Goal: Navigation & Orientation: Find specific page/section

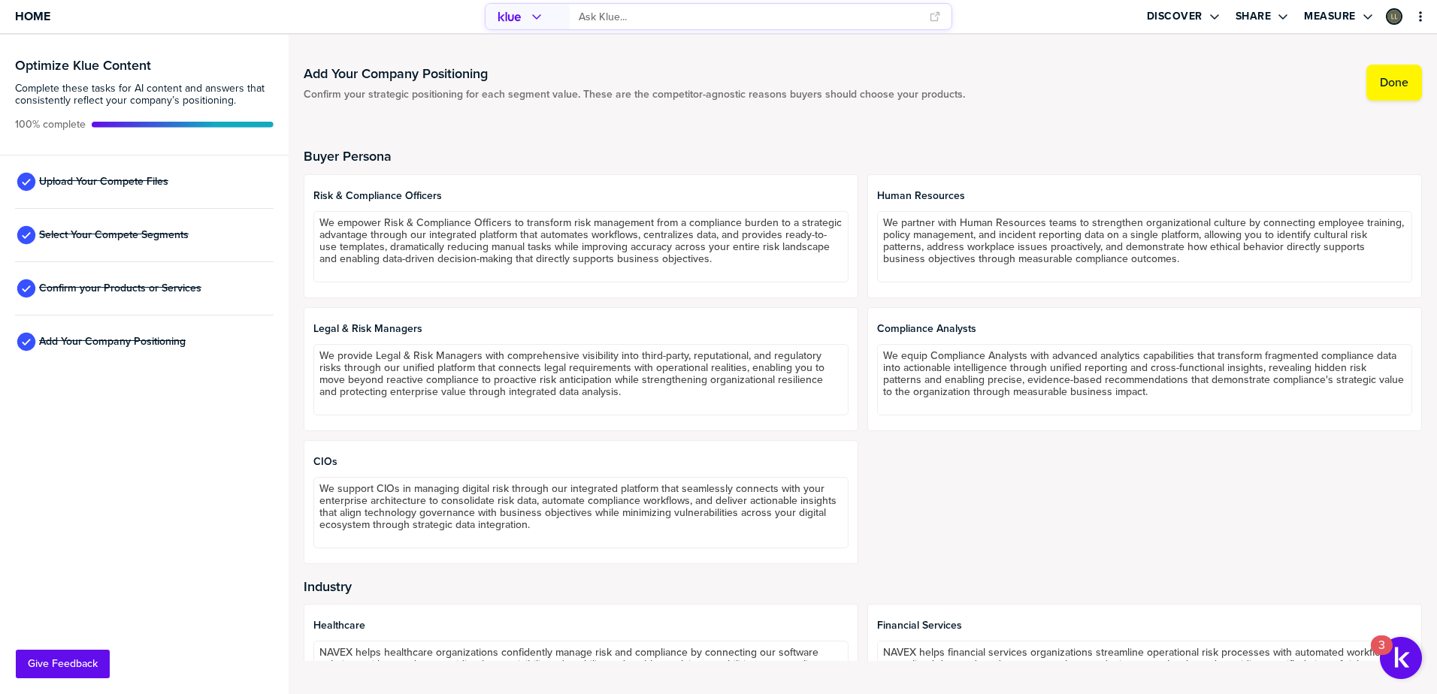
click at [128, 122] on div at bounding box center [183, 125] width 182 height 6
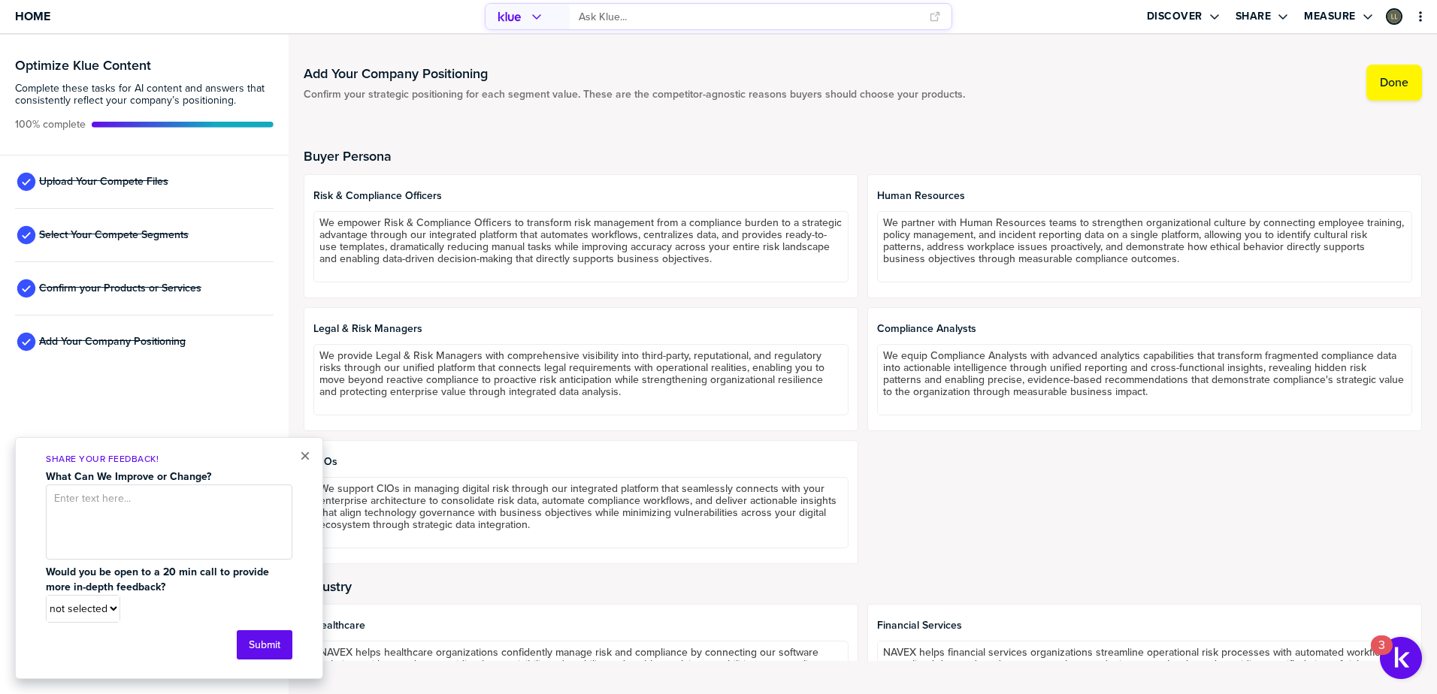
click at [310, 456] on div "× Share Your Feedback! What Can We Improve or Change? Would you be open to a 20…" at bounding box center [169, 558] width 308 height 242
click at [106, 156] on div "Upload Your Compete Files" at bounding box center [144, 182] width 258 height 53
click at [114, 179] on span "Upload Your Compete Files" at bounding box center [103, 182] width 129 height 12
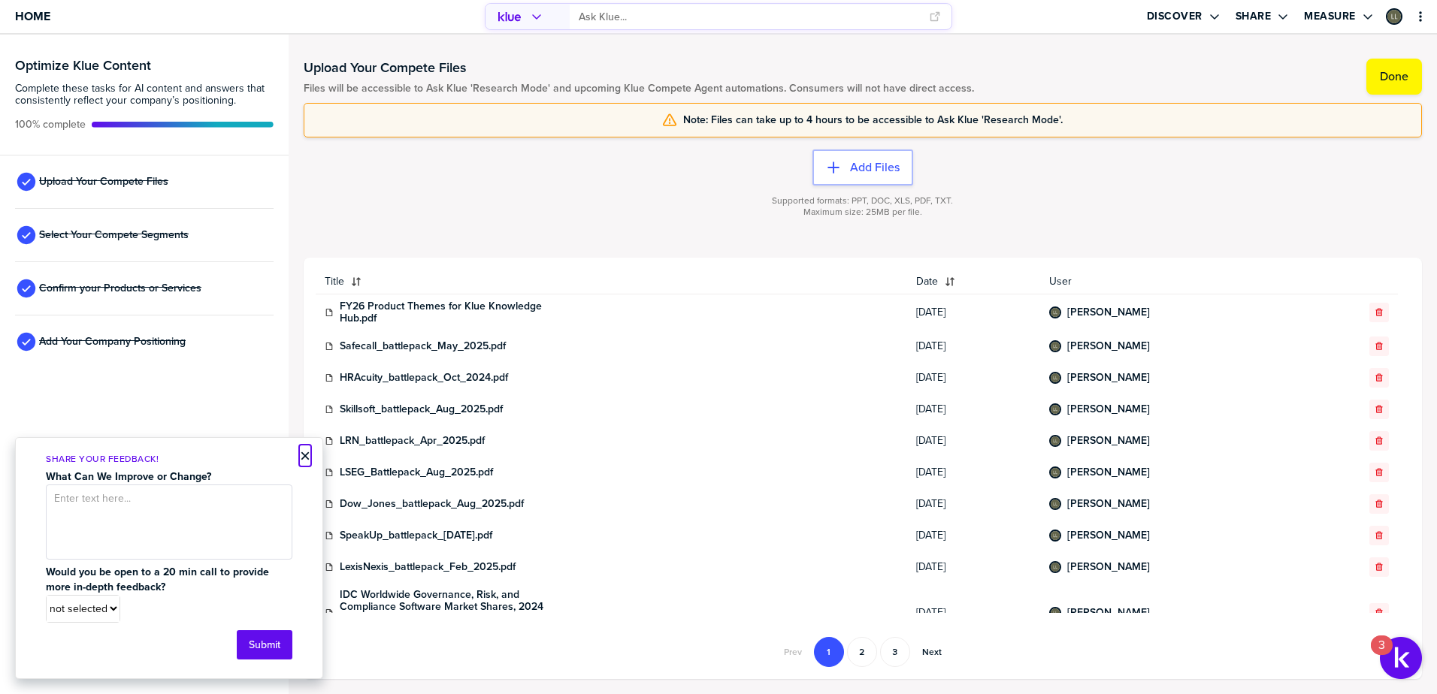
click at [302, 456] on button "×" at bounding box center [305, 456] width 11 height 18
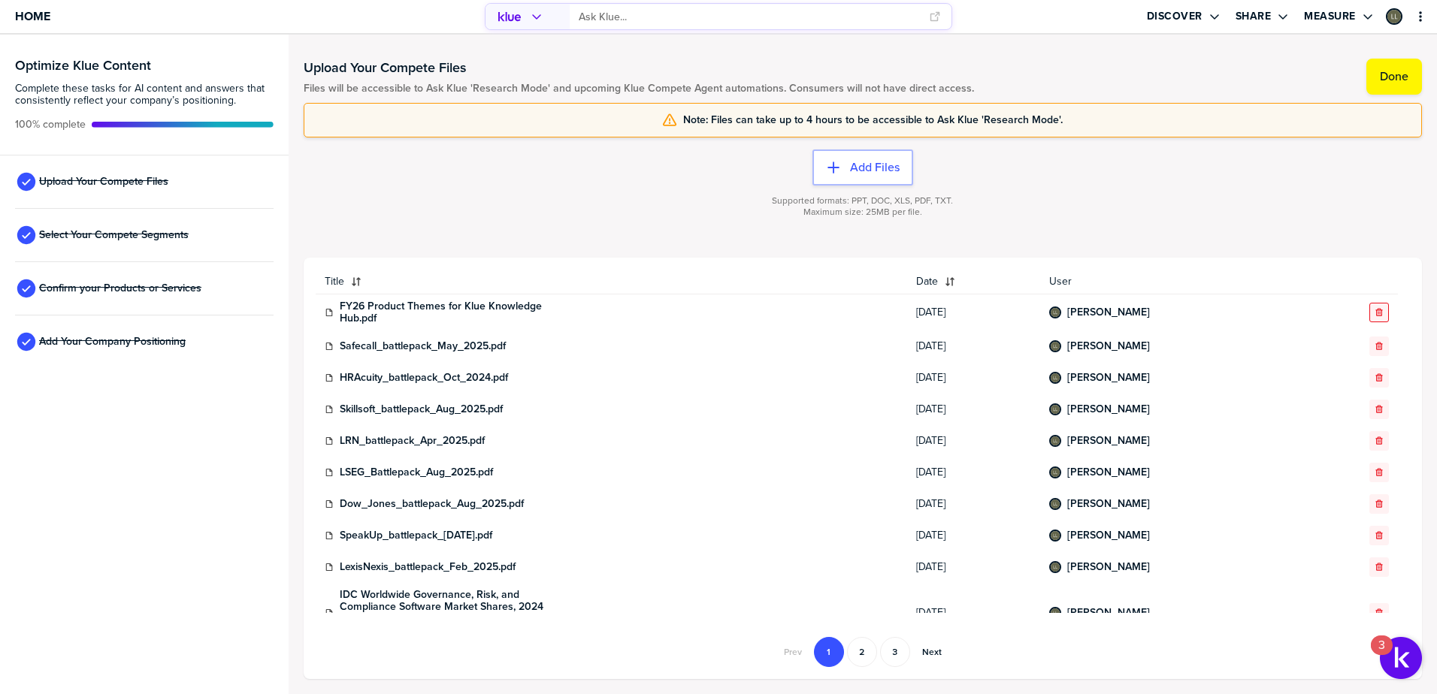
click at [1374, 312] on icon "button" at bounding box center [1378, 312] width 9 height 9
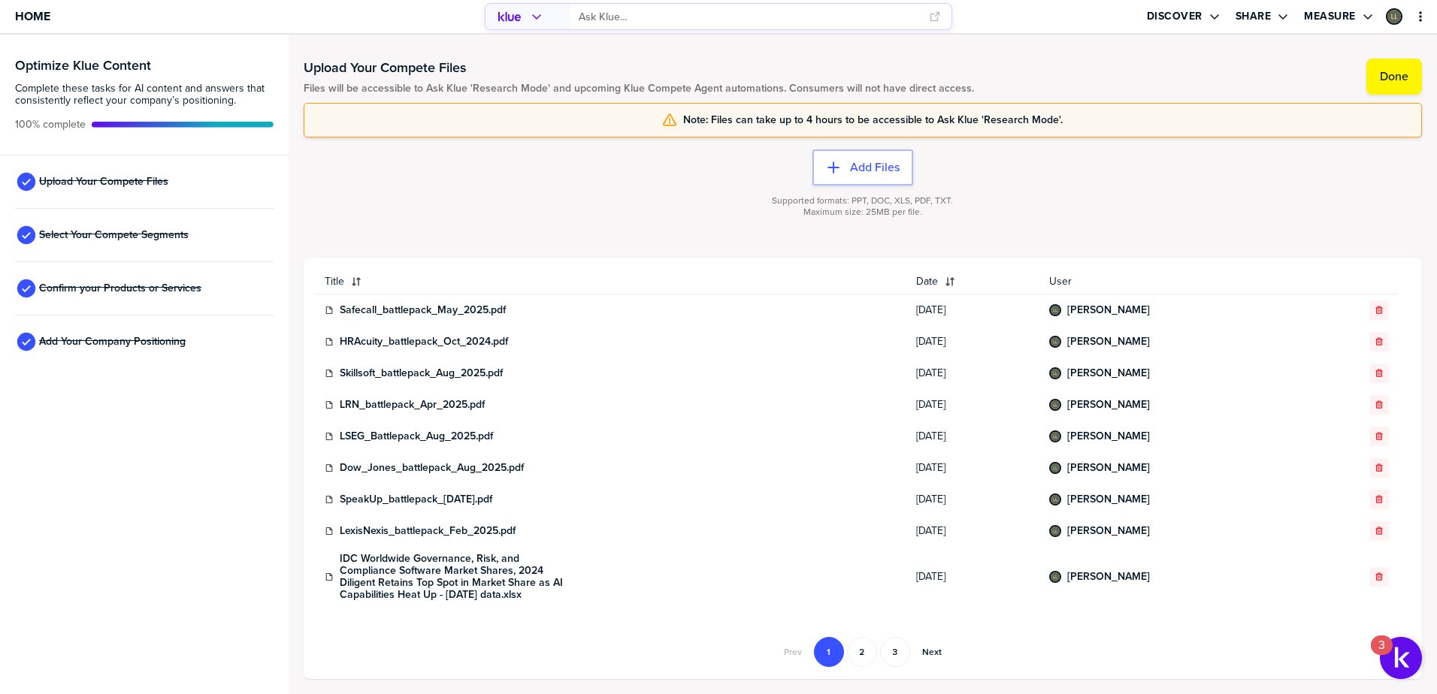
click at [866, 653] on button "2" at bounding box center [862, 652] width 30 height 30
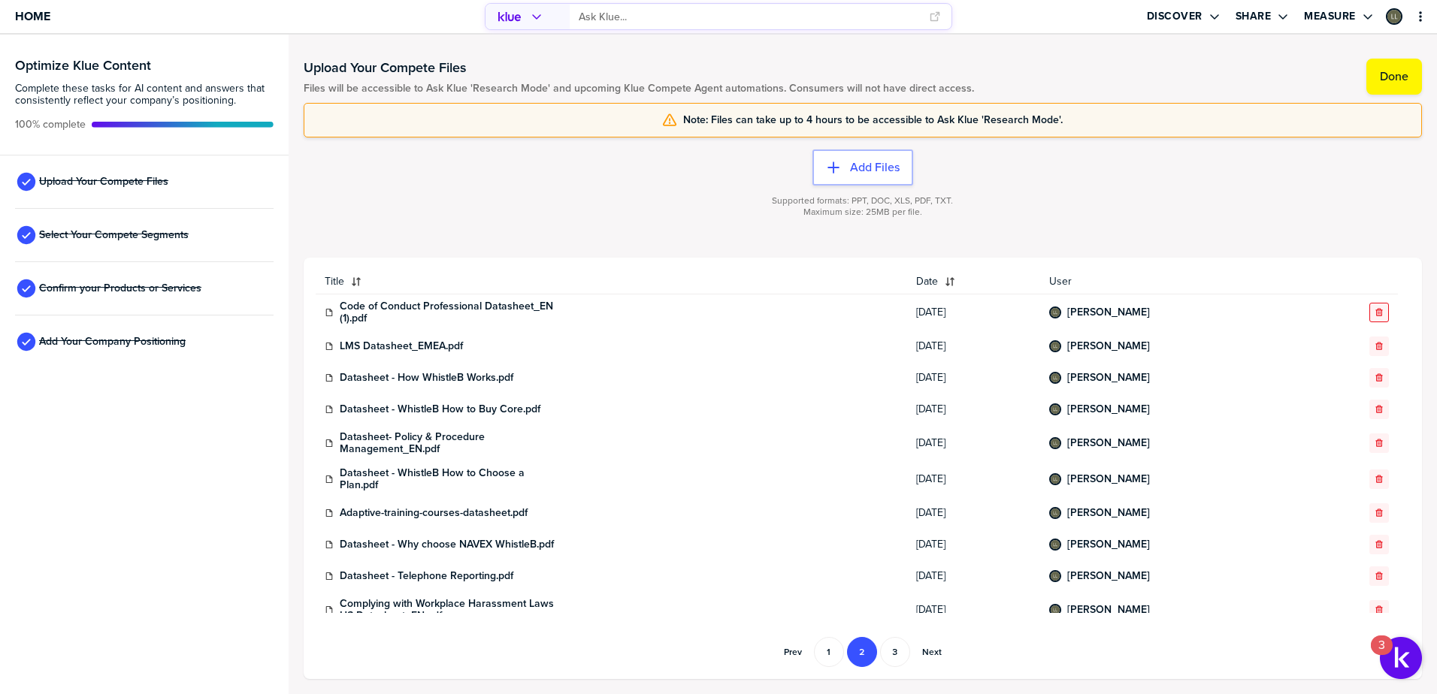
click at [1374, 313] on div "button" at bounding box center [1379, 312] width 18 height 9
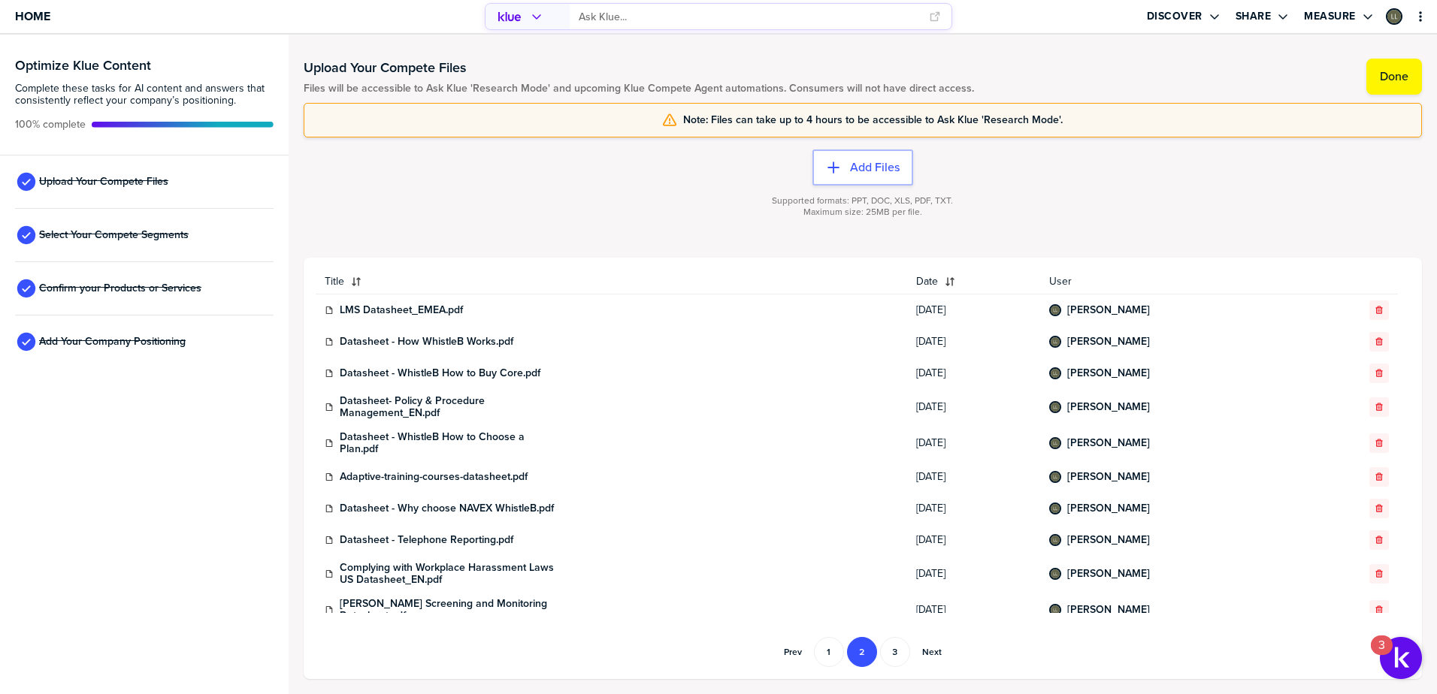
click at [1374, 313] on div "button" at bounding box center [1379, 310] width 18 height 9
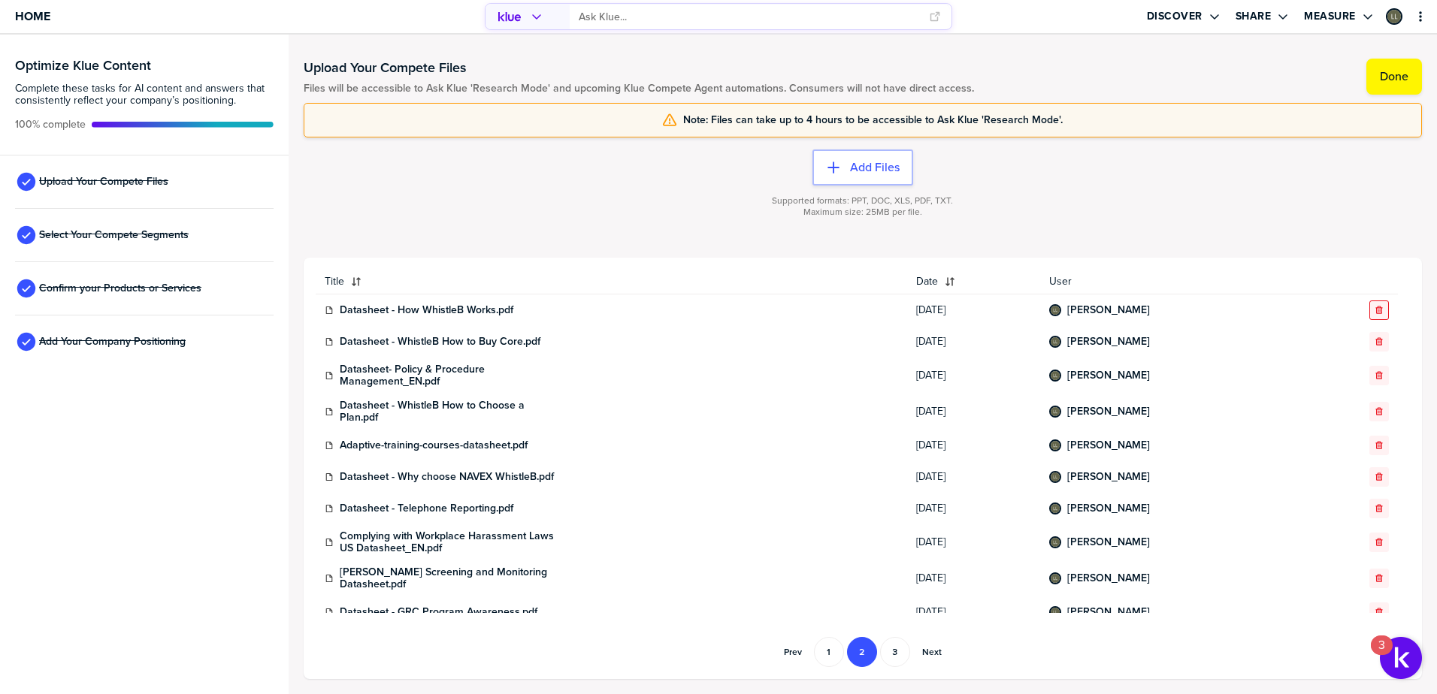
click at [1373, 311] on div "button" at bounding box center [1379, 310] width 18 height 9
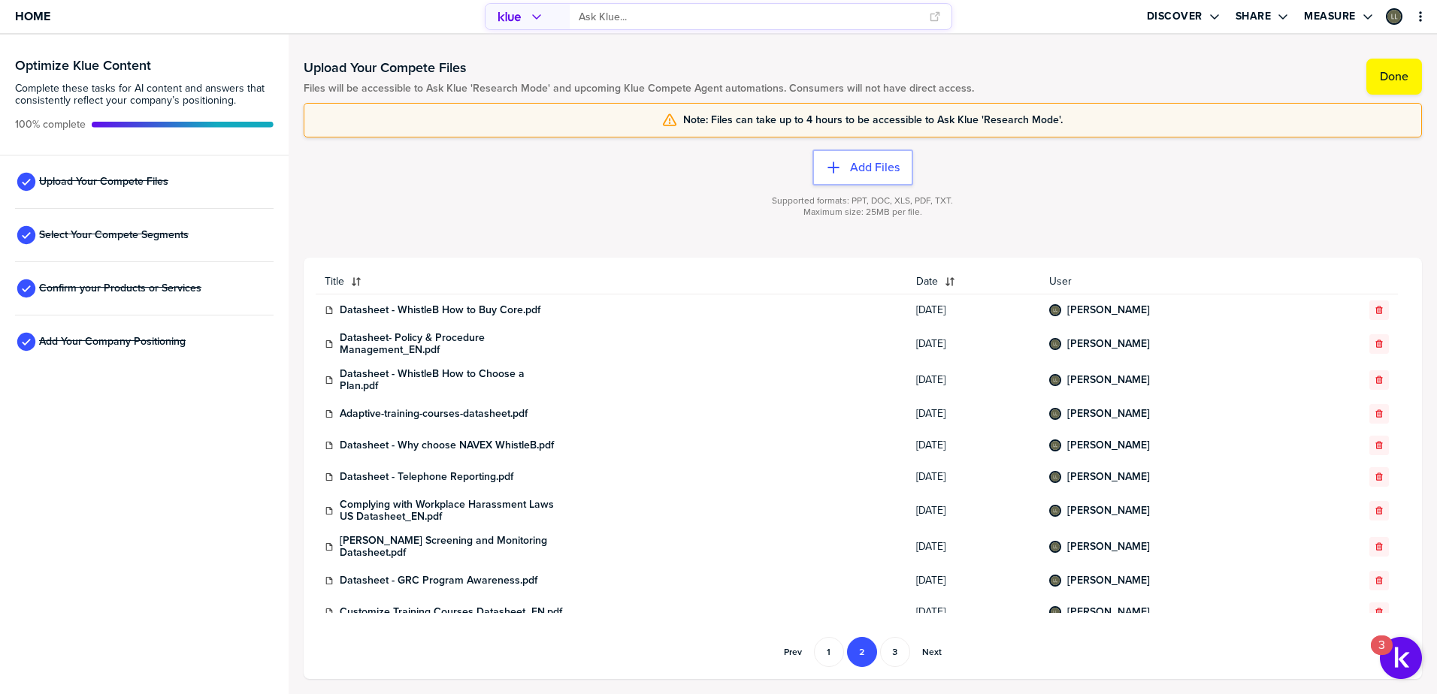
click at [1373, 311] on div "button" at bounding box center [1379, 310] width 18 height 9
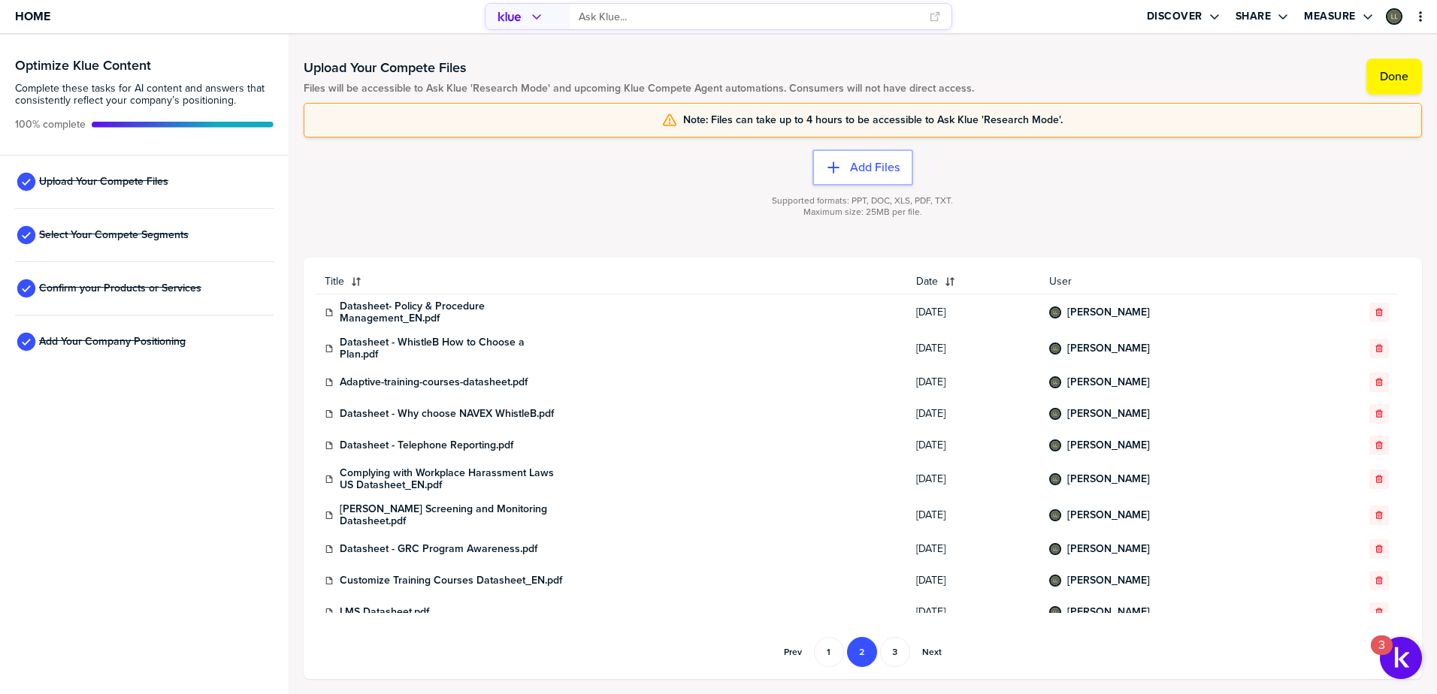
click at [1373, 311] on div "button" at bounding box center [1379, 312] width 18 height 9
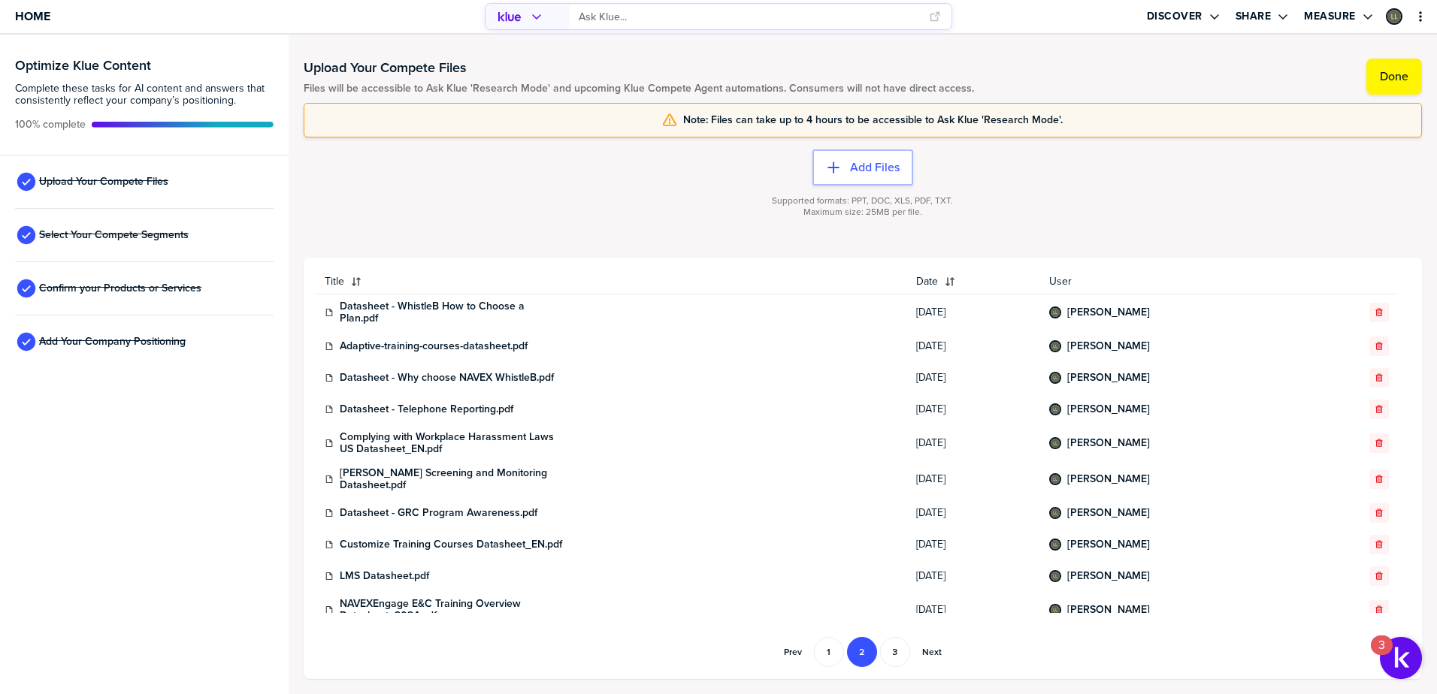
click at [1373, 311] on div "button" at bounding box center [1379, 312] width 18 height 9
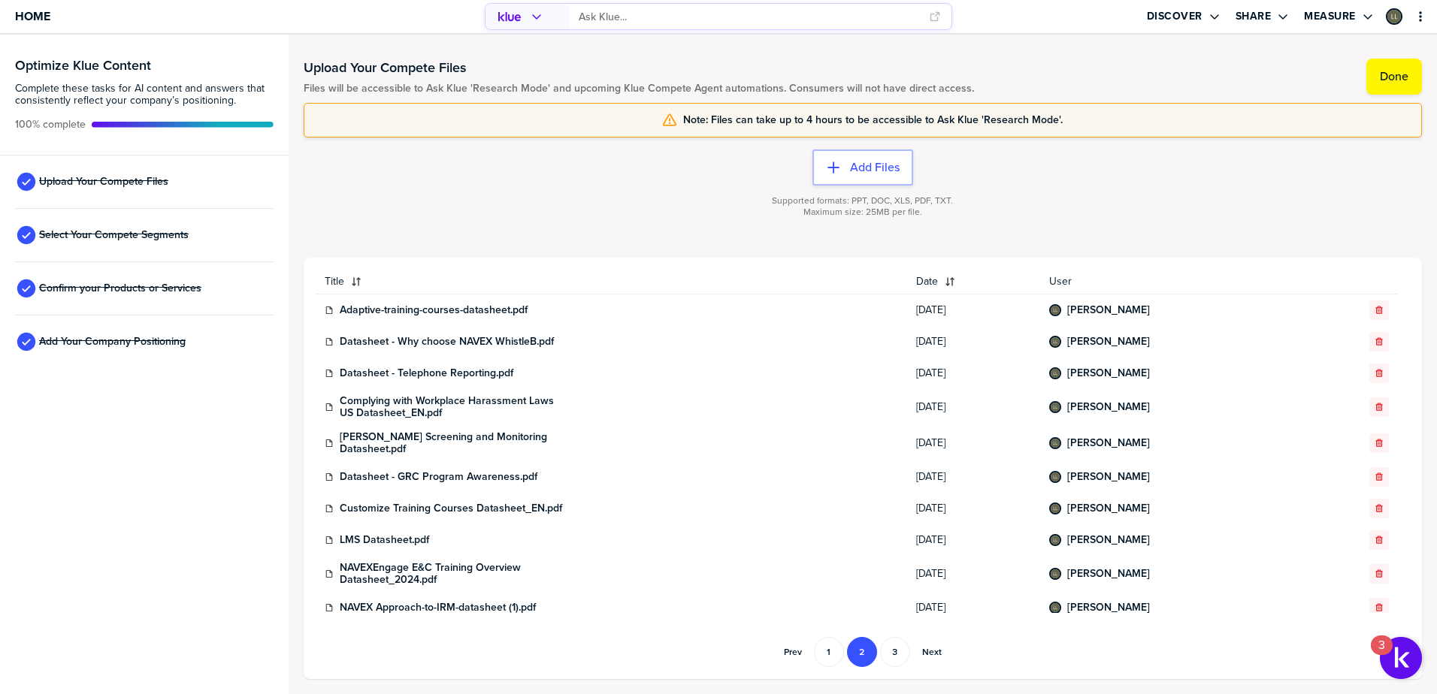
click at [1373, 311] on div "button" at bounding box center [1379, 310] width 18 height 9
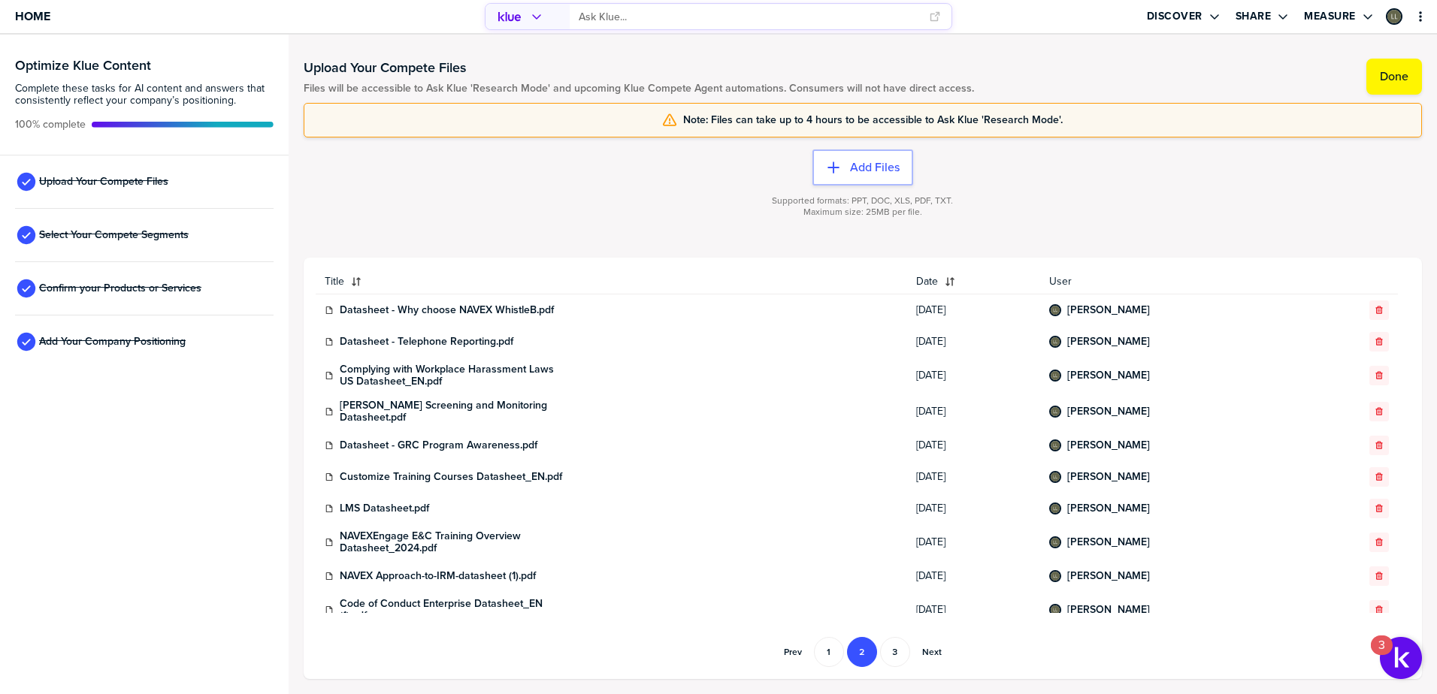
click at [1373, 311] on div "button" at bounding box center [1379, 310] width 18 height 9
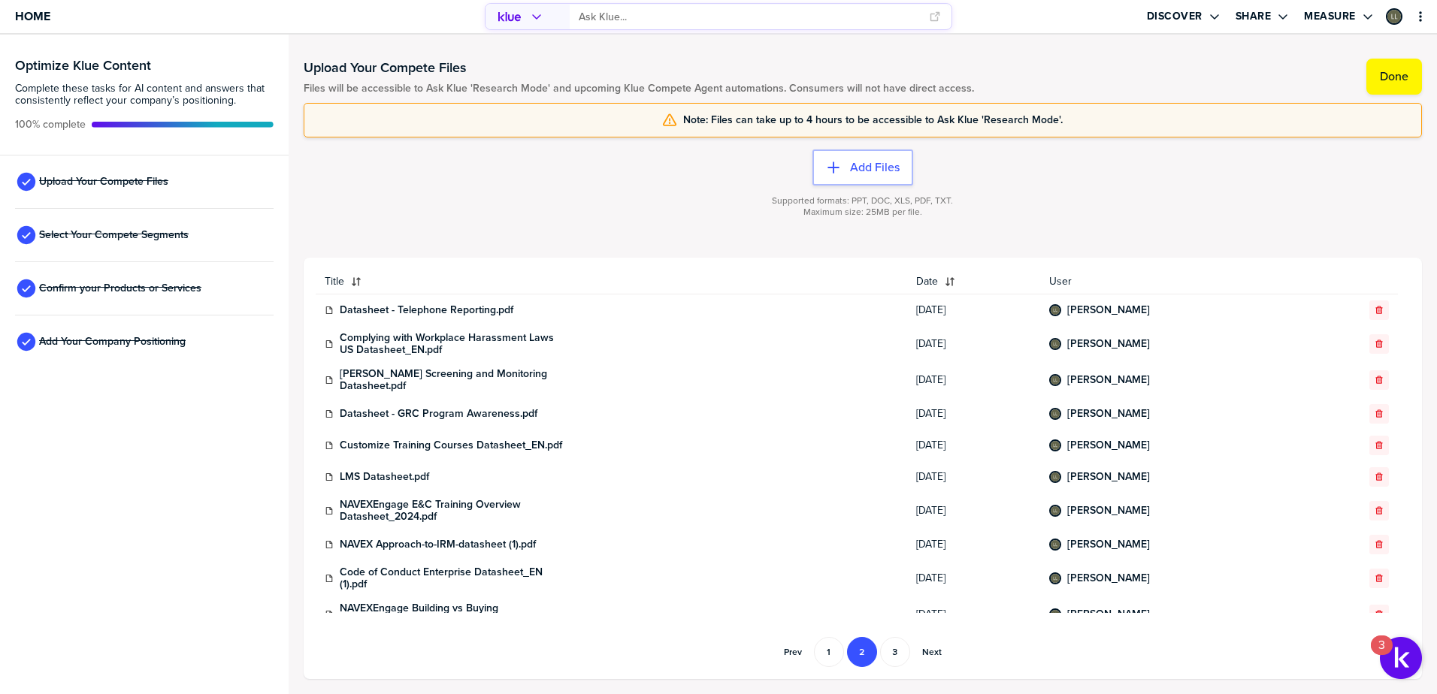
click at [1373, 311] on div "button" at bounding box center [1379, 310] width 18 height 9
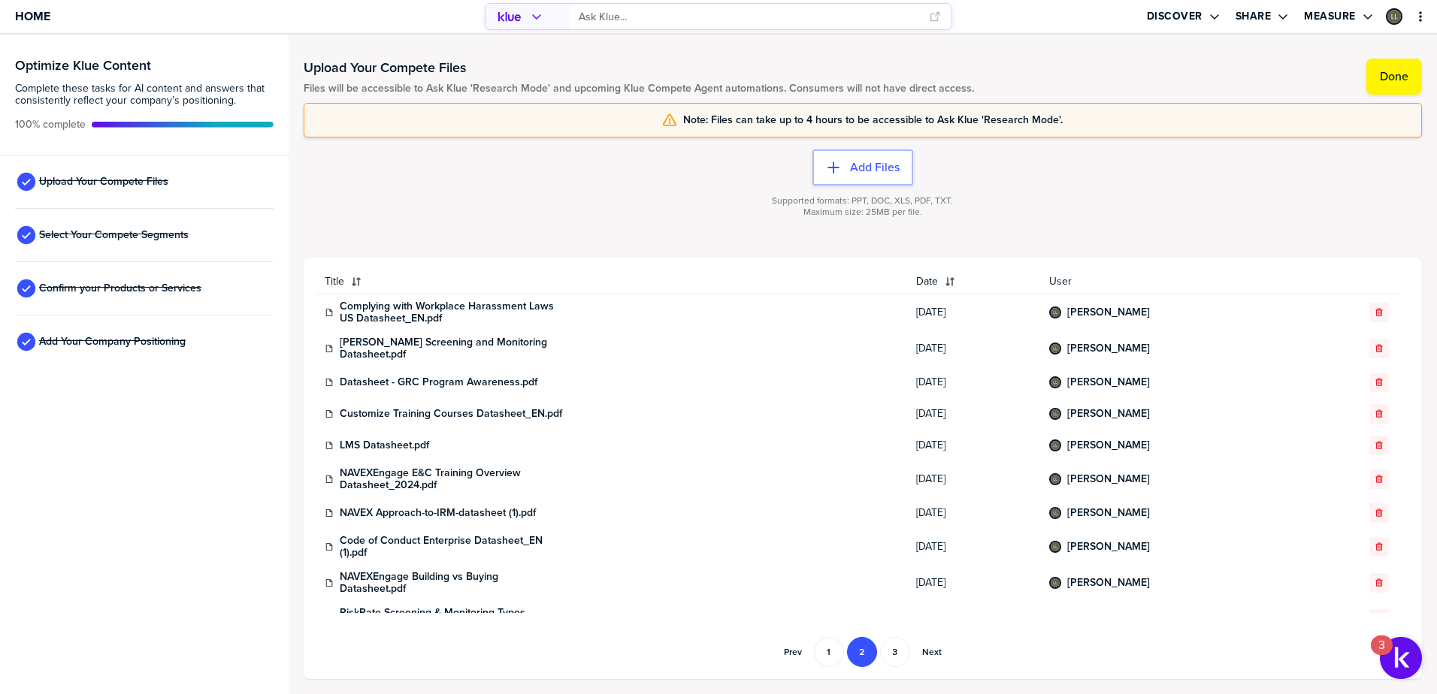
click at [1373, 311] on div "button" at bounding box center [1379, 312] width 18 height 9
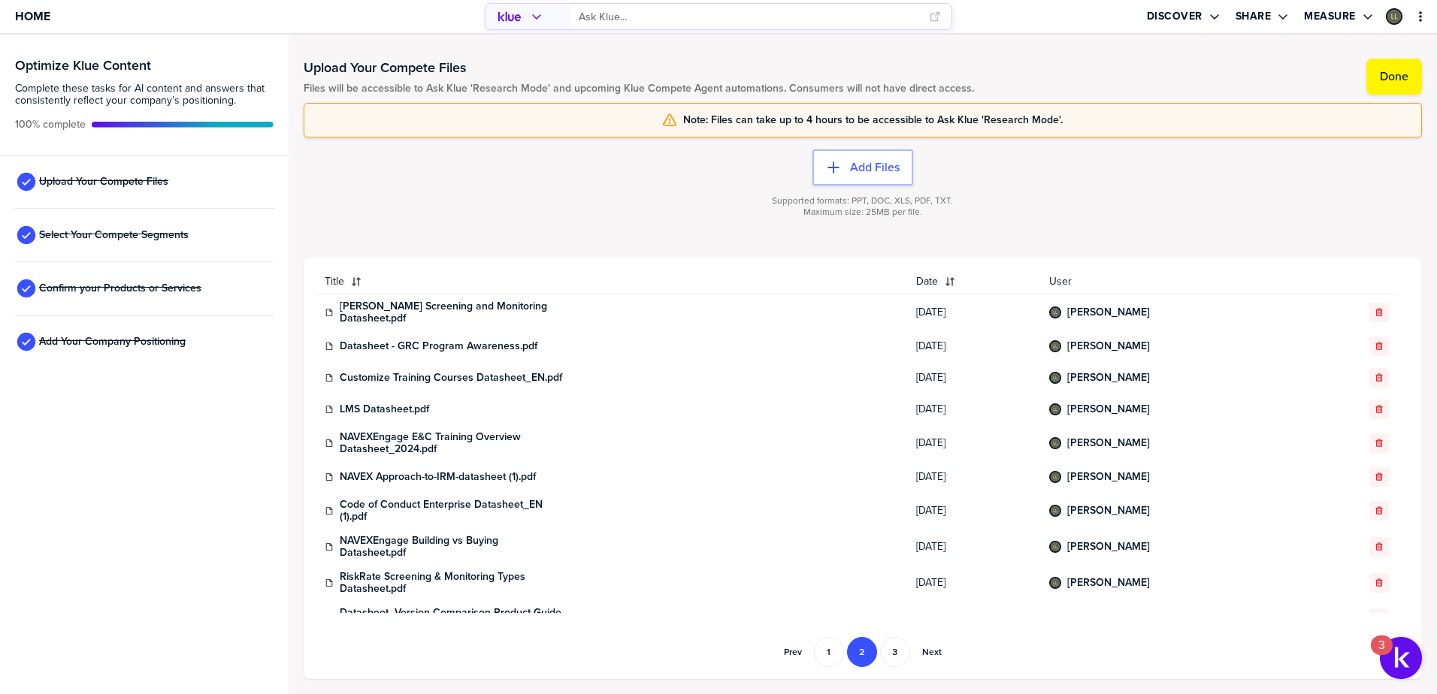
click at [1373, 311] on div "button" at bounding box center [1379, 312] width 18 height 9
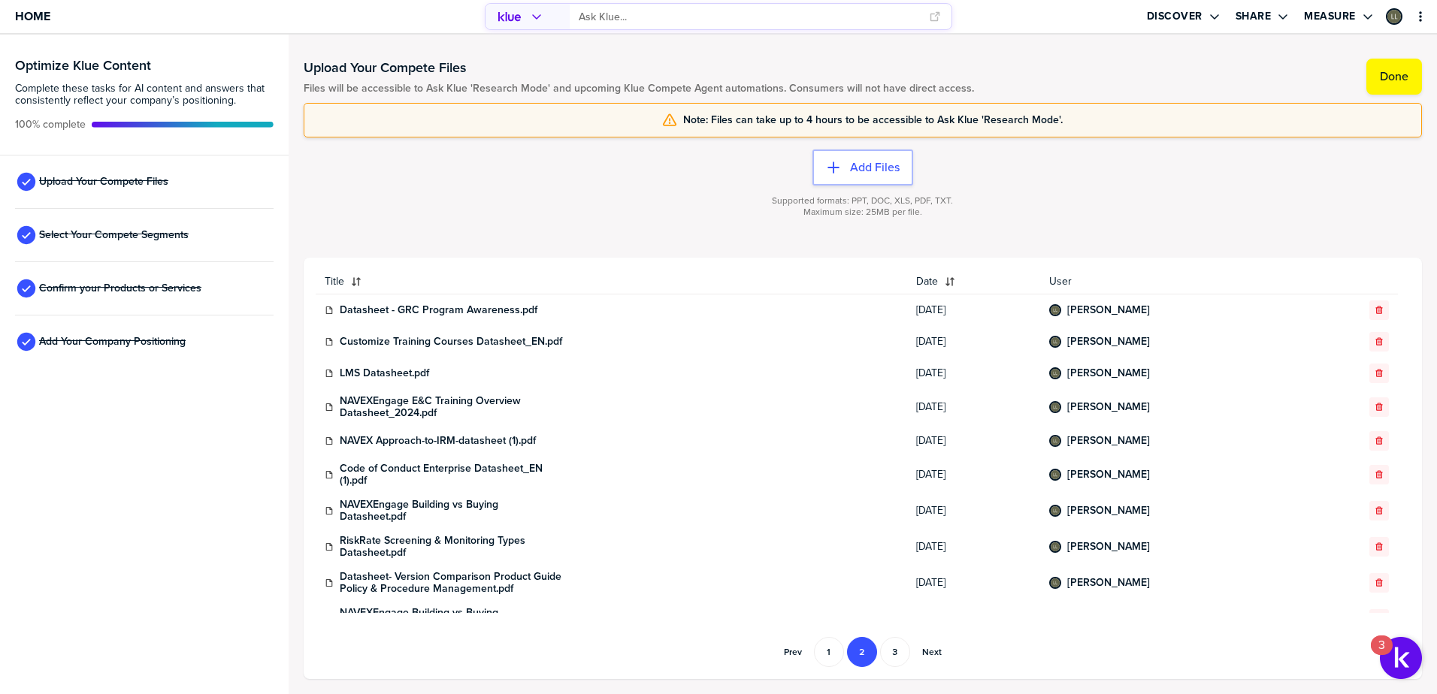
click at [1373, 311] on div "button" at bounding box center [1379, 310] width 18 height 9
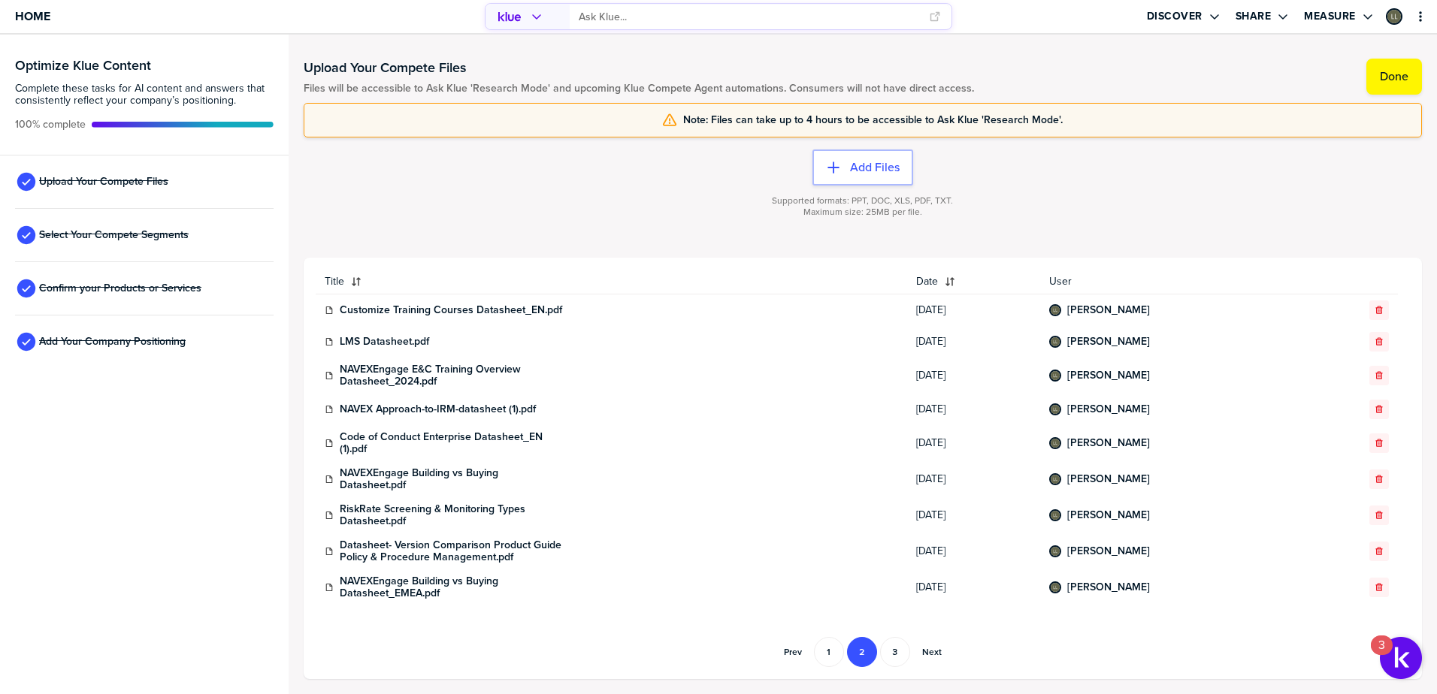
click at [1373, 311] on div "button" at bounding box center [1379, 310] width 18 height 9
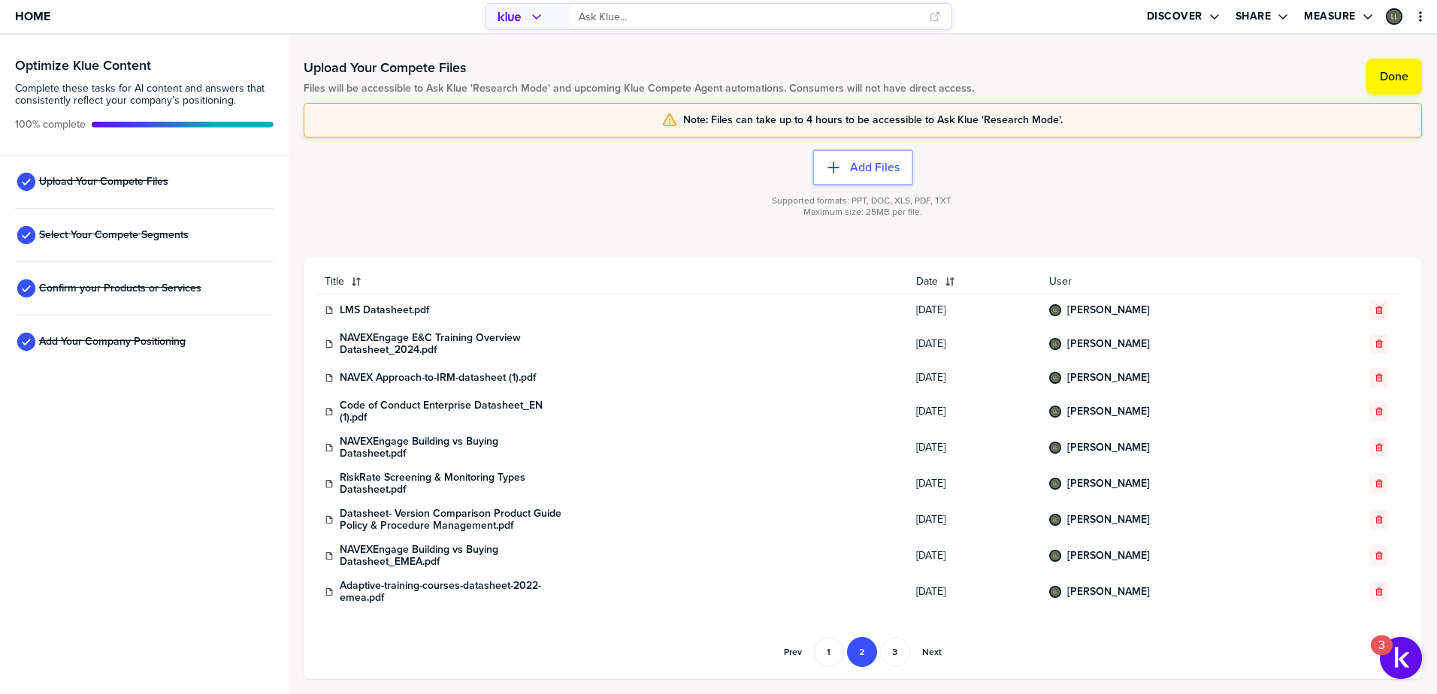
click at [1373, 311] on div "button" at bounding box center [1379, 310] width 18 height 9
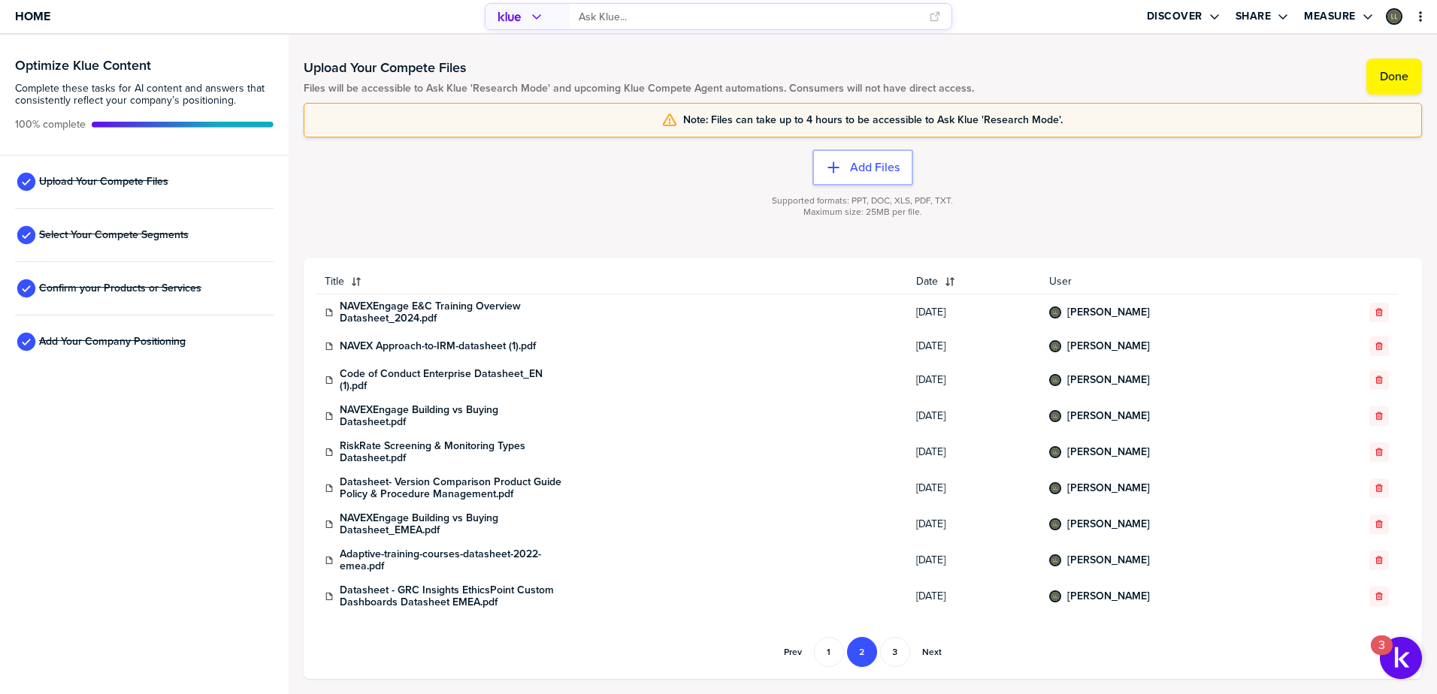
click at [1373, 311] on div "button" at bounding box center [1379, 312] width 18 height 9
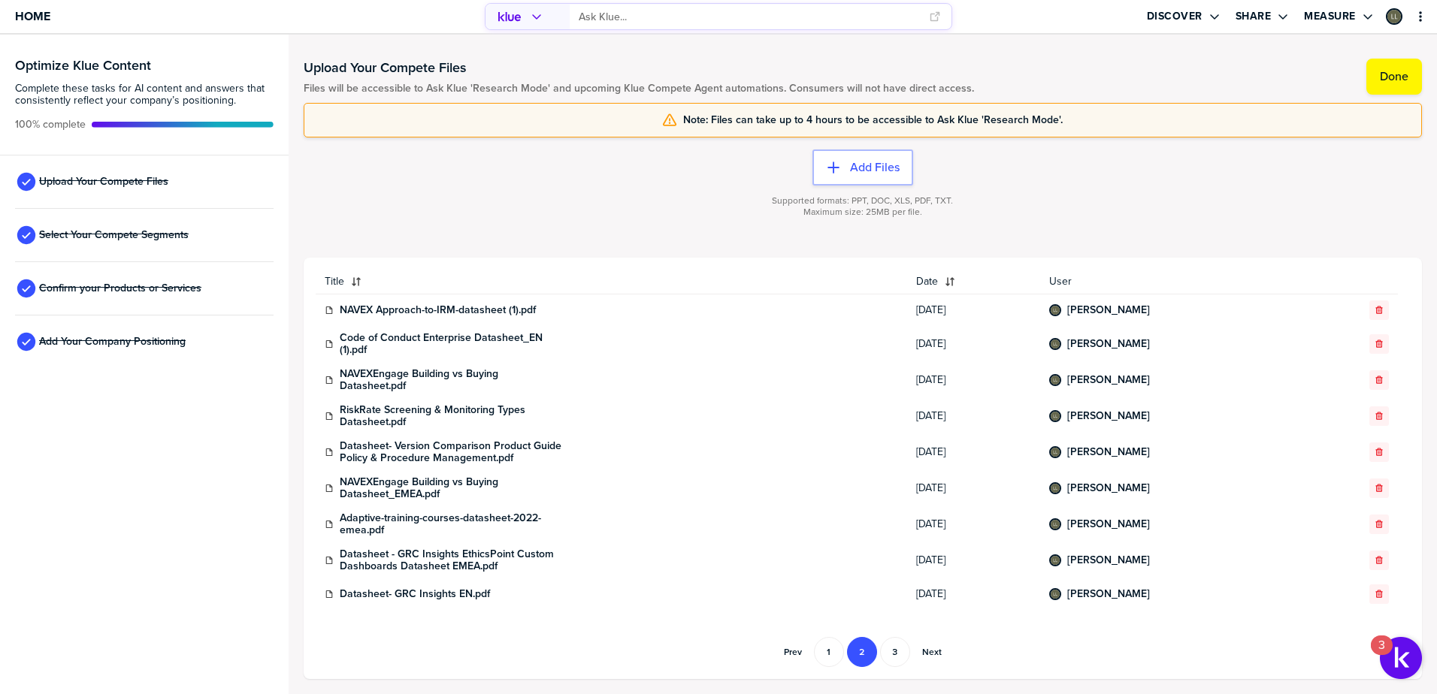
click at [1373, 311] on div "button" at bounding box center [1379, 310] width 18 height 9
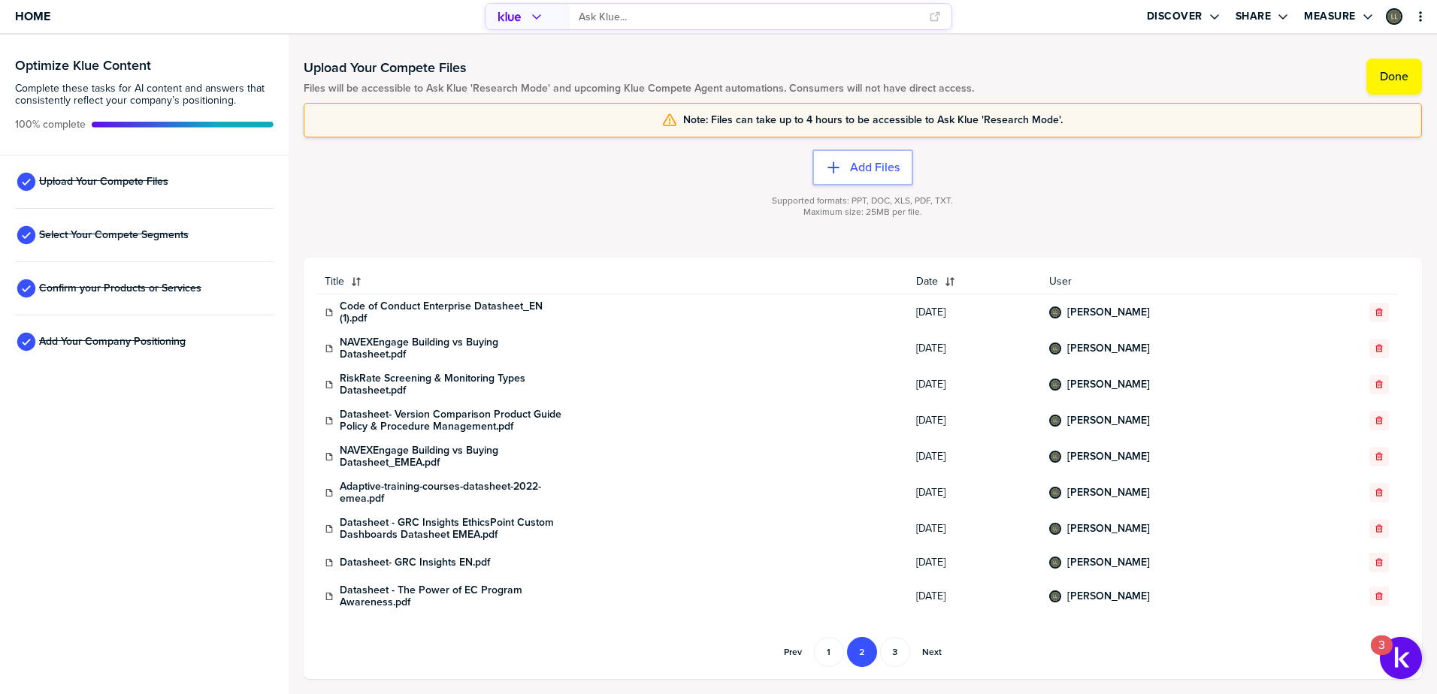
click at [1373, 311] on div "button" at bounding box center [1379, 312] width 18 height 9
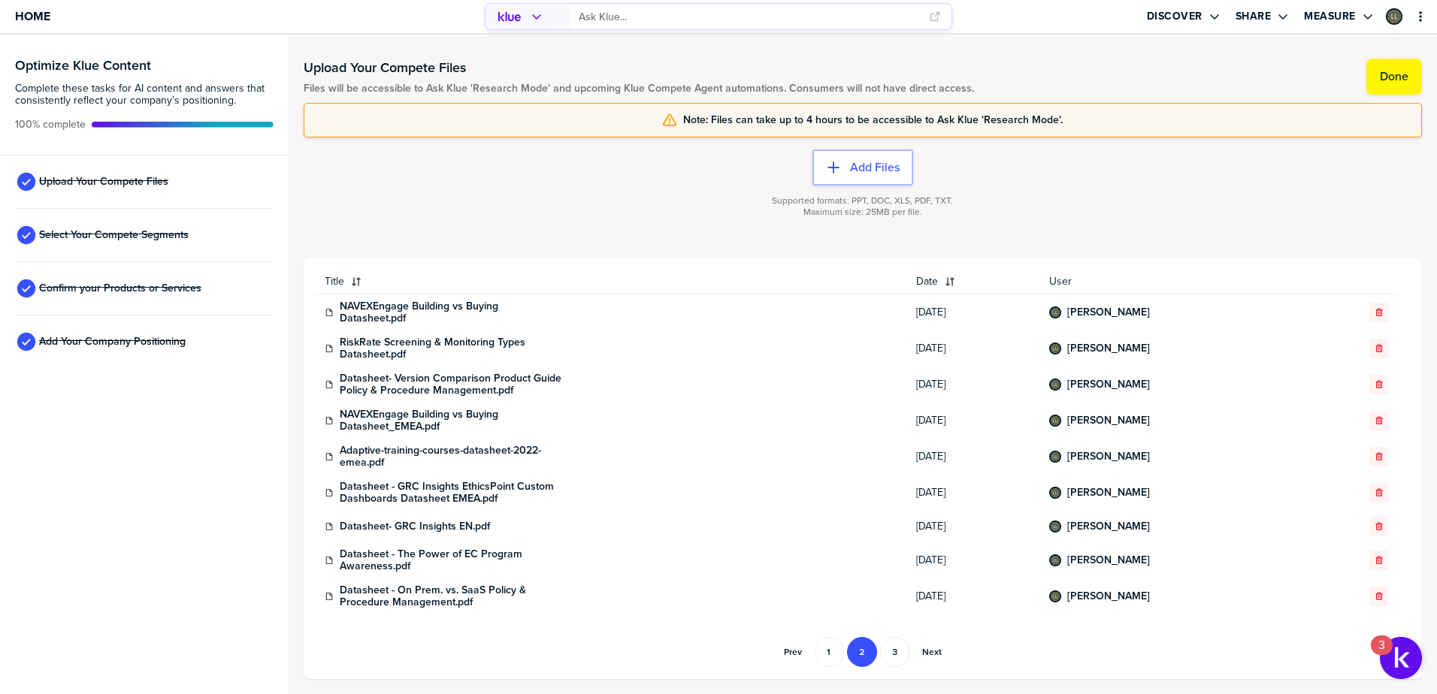
click at [1373, 311] on div "button" at bounding box center [1379, 312] width 18 height 9
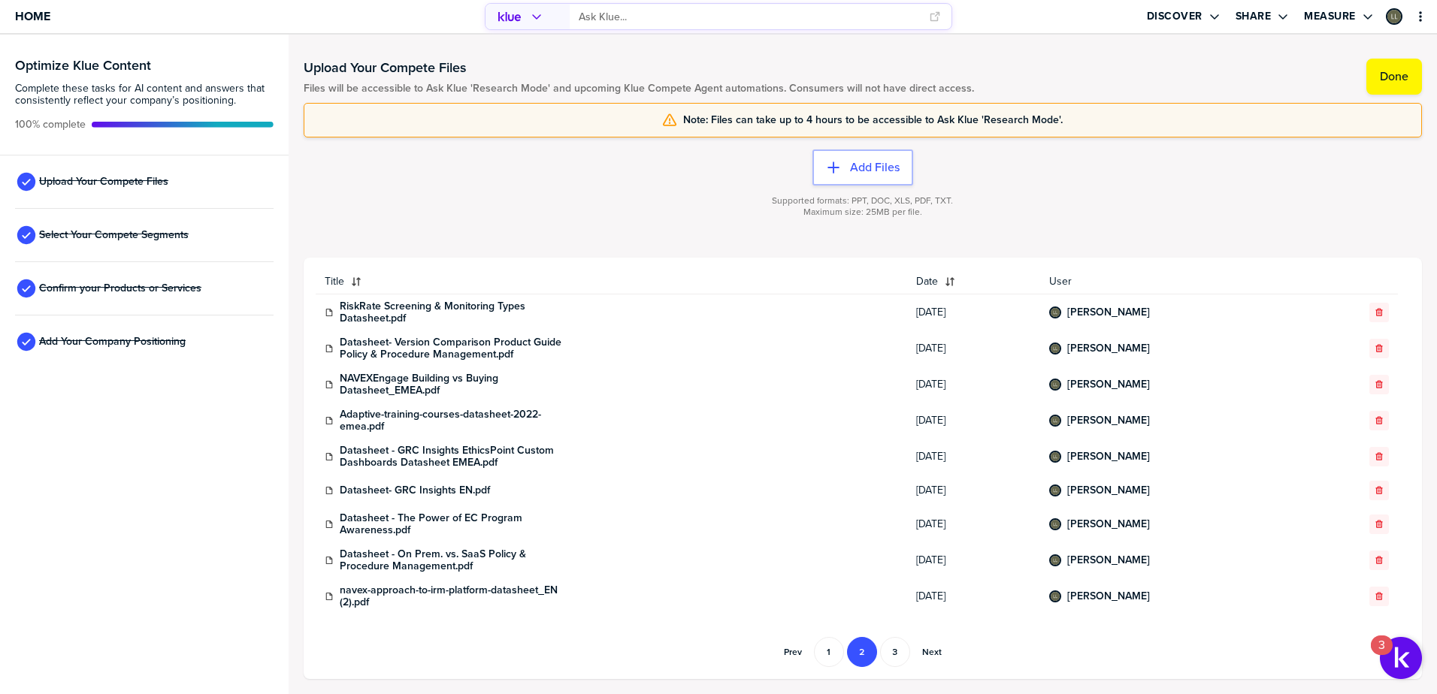
click at [1373, 311] on div "button" at bounding box center [1379, 312] width 18 height 9
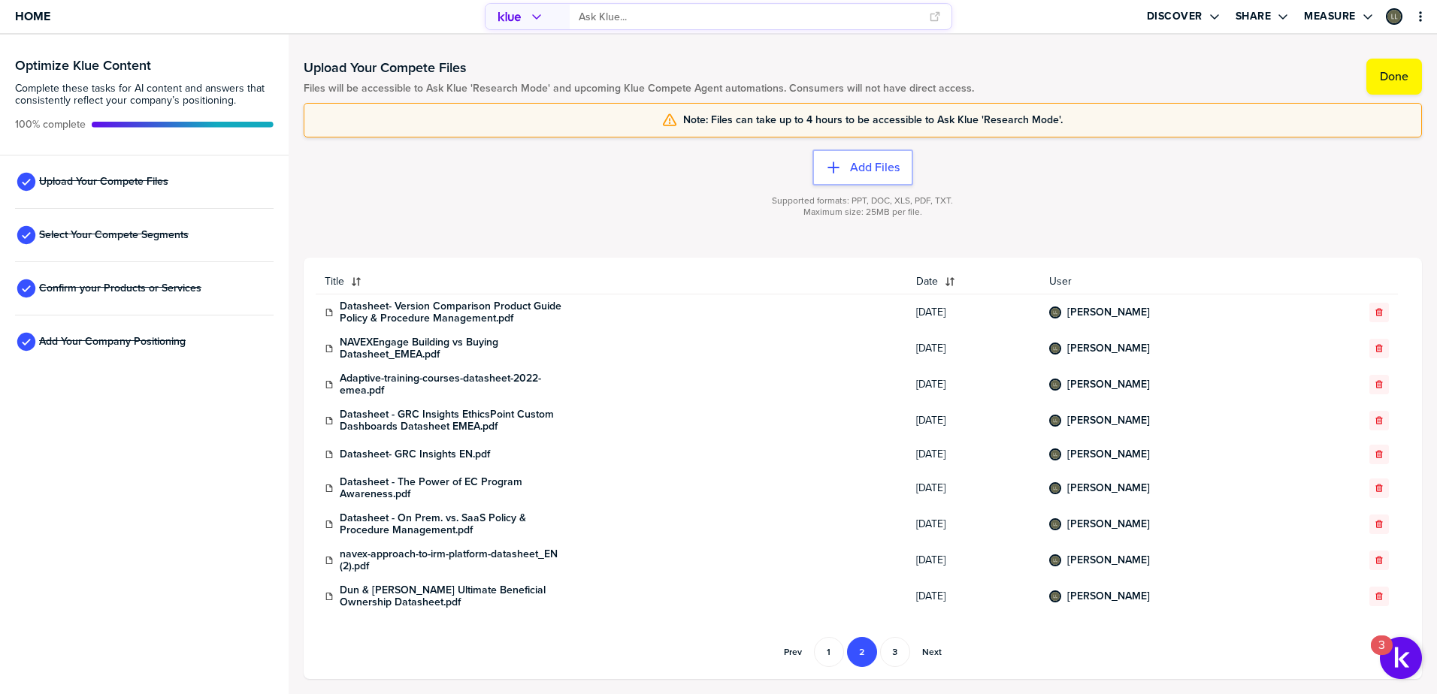
click at [1373, 311] on div "button" at bounding box center [1379, 312] width 18 height 9
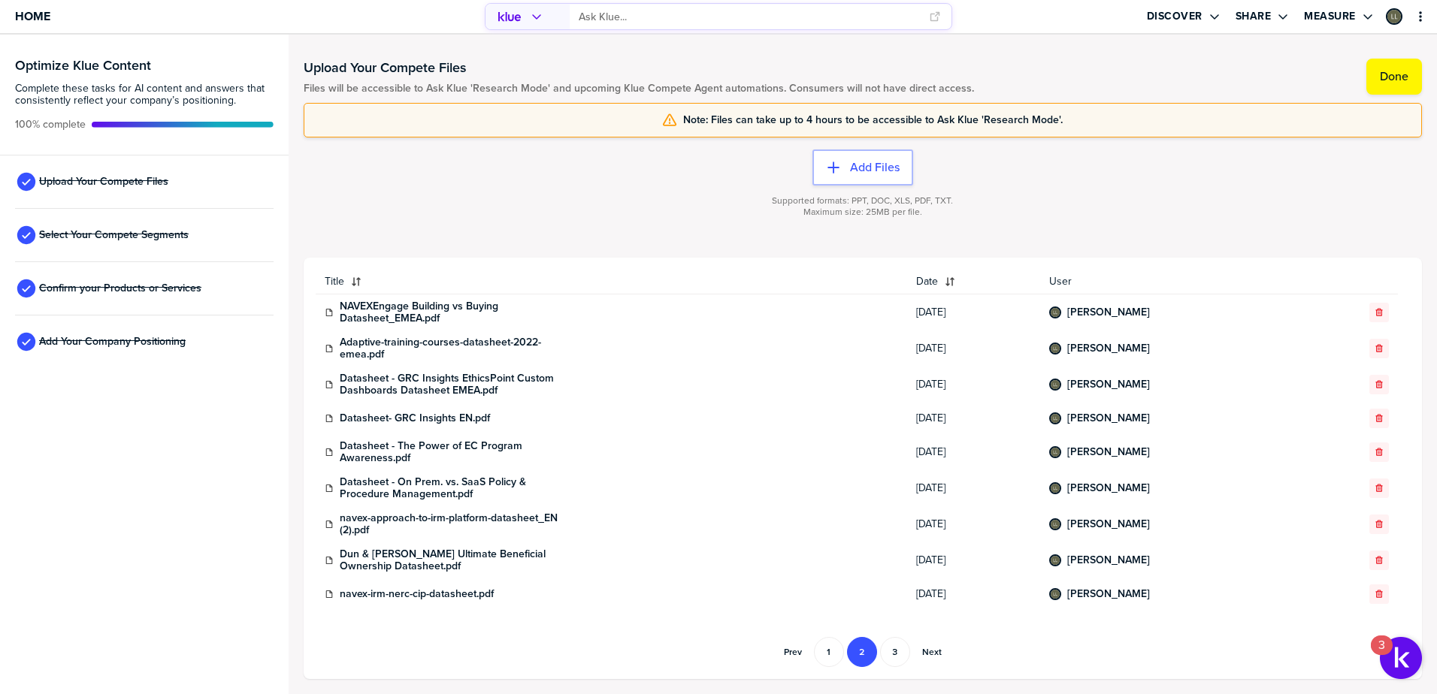
click at [1373, 311] on div "button" at bounding box center [1379, 312] width 18 height 9
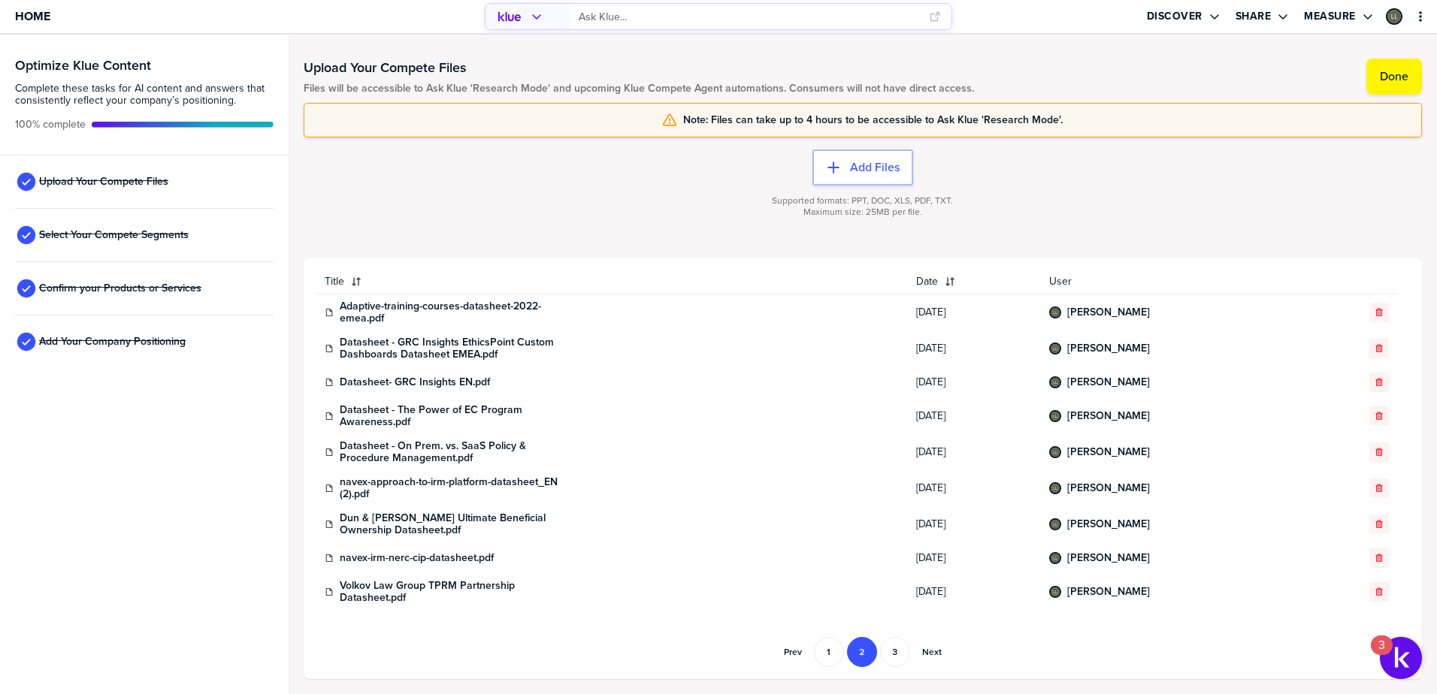
click at [1373, 311] on div "button" at bounding box center [1379, 312] width 18 height 9
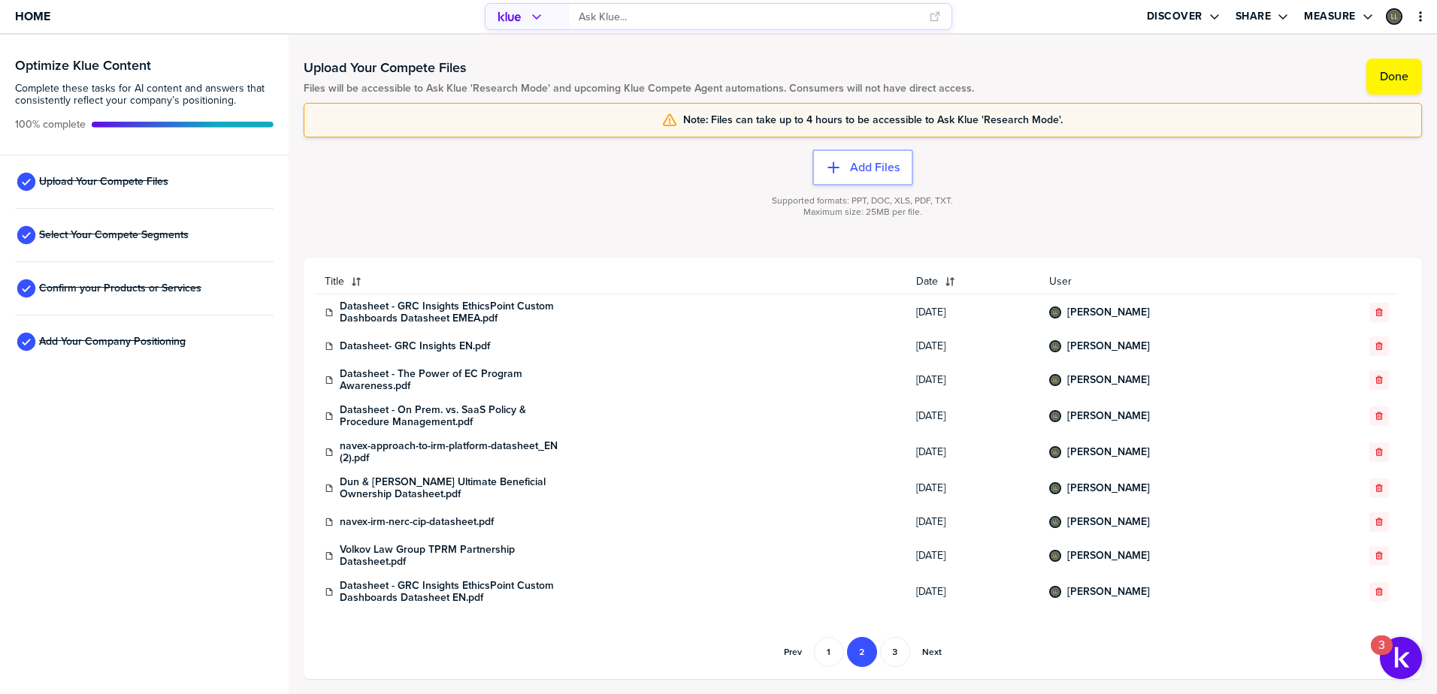
click at [1373, 311] on div "button" at bounding box center [1379, 312] width 18 height 9
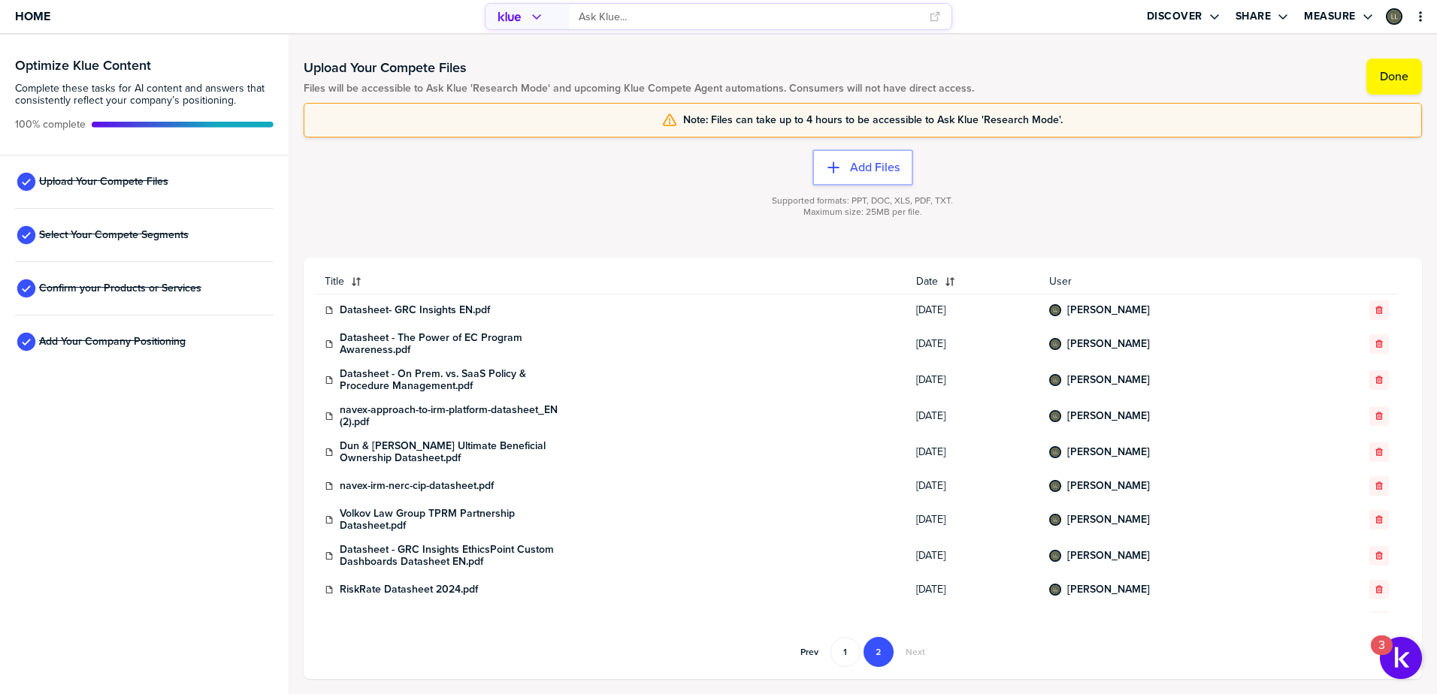
click at [1373, 311] on div "button" at bounding box center [1379, 310] width 18 height 9
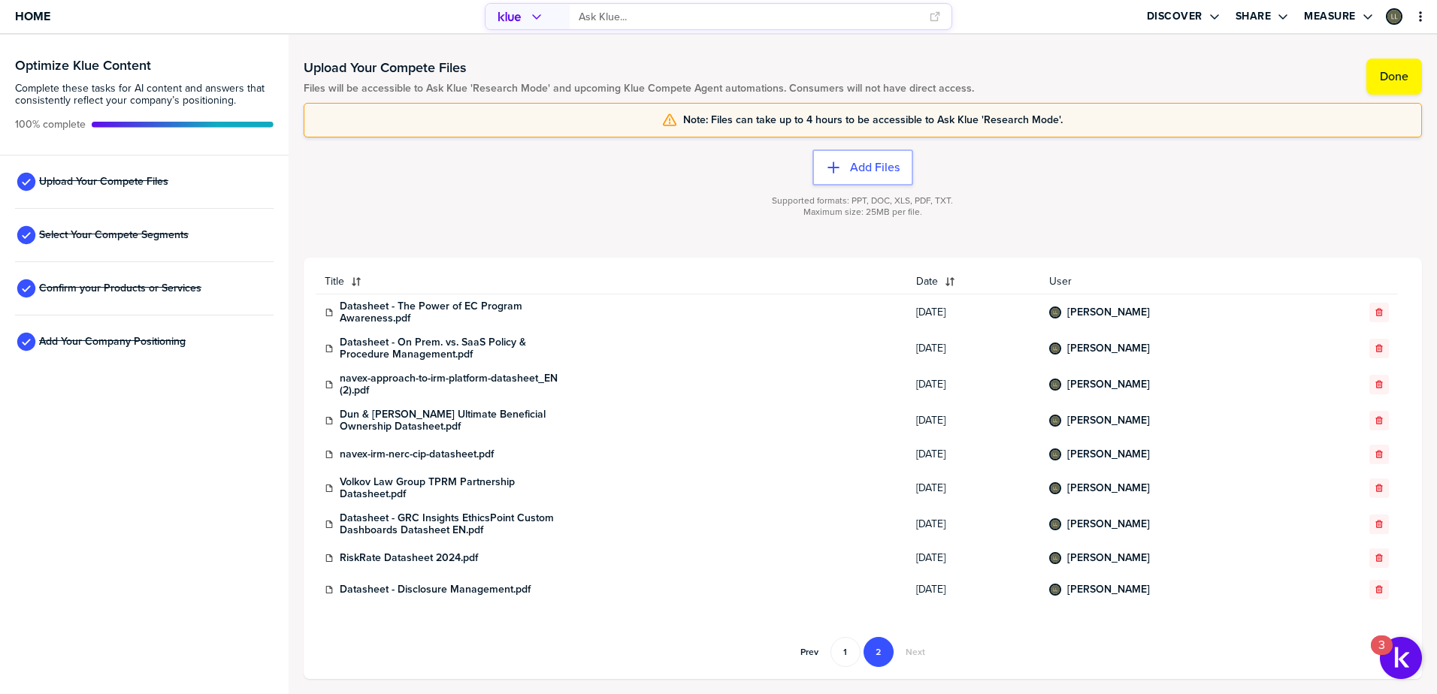
click at [1373, 311] on div "button" at bounding box center [1379, 312] width 18 height 9
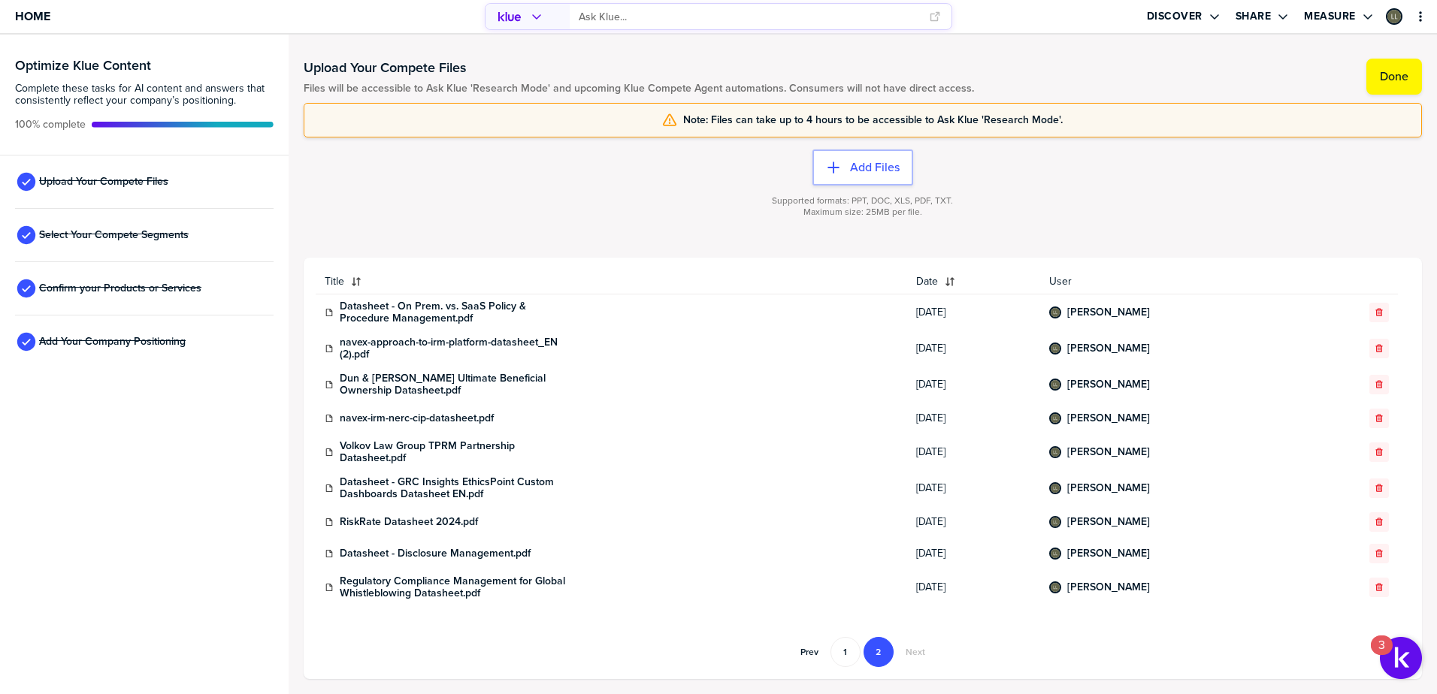
click at [1373, 311] on div "button" at bounding box center [1379, 312] width 18 height 9
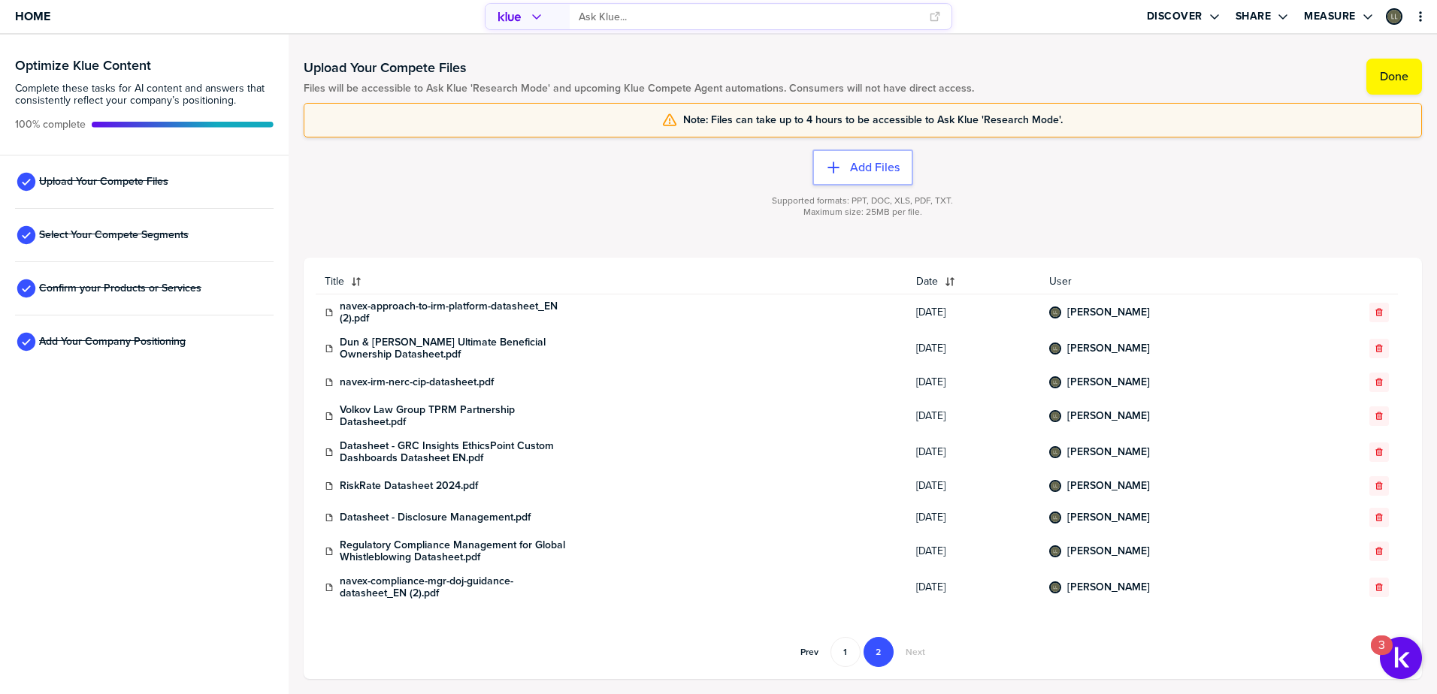
click at [1373, 311] on div "button" at bounding box center [1379, 312] width 18 height 9
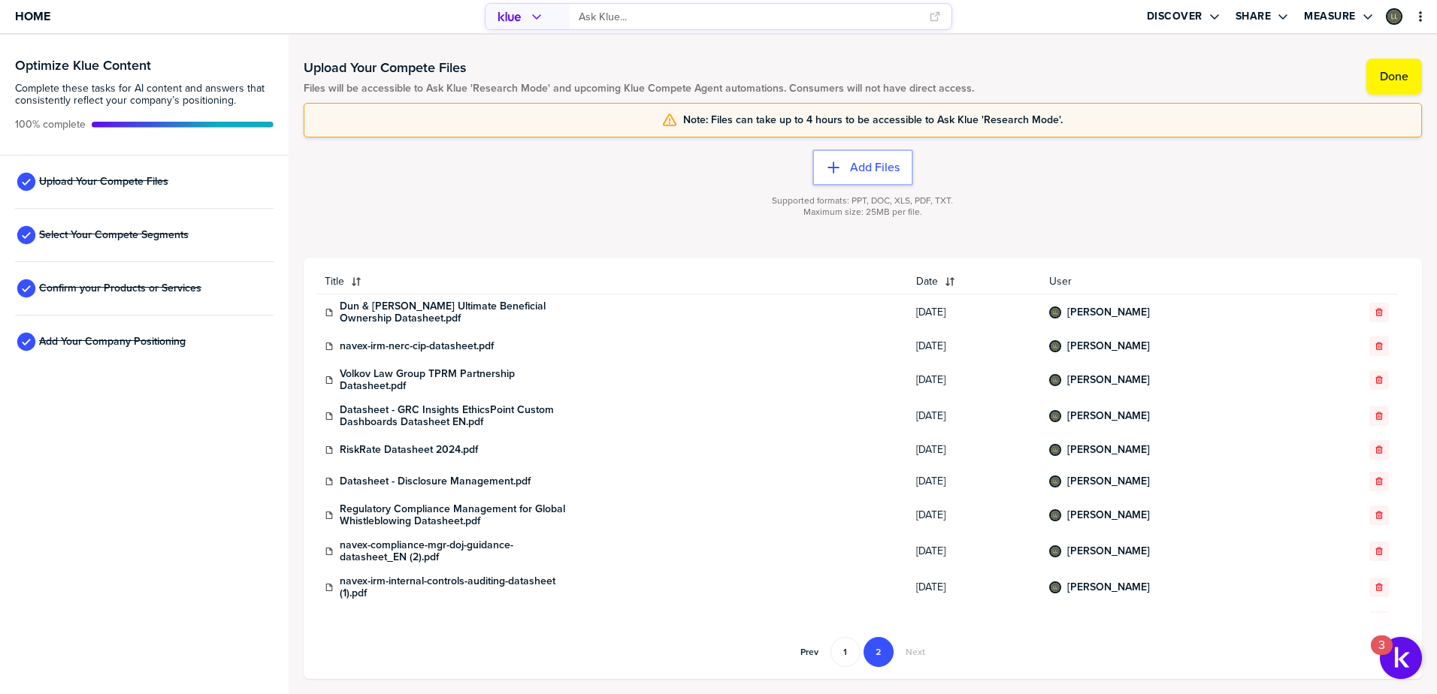
click at [1373, 311] on div "button" at bounding box center [1379, 312] width 18 height 9
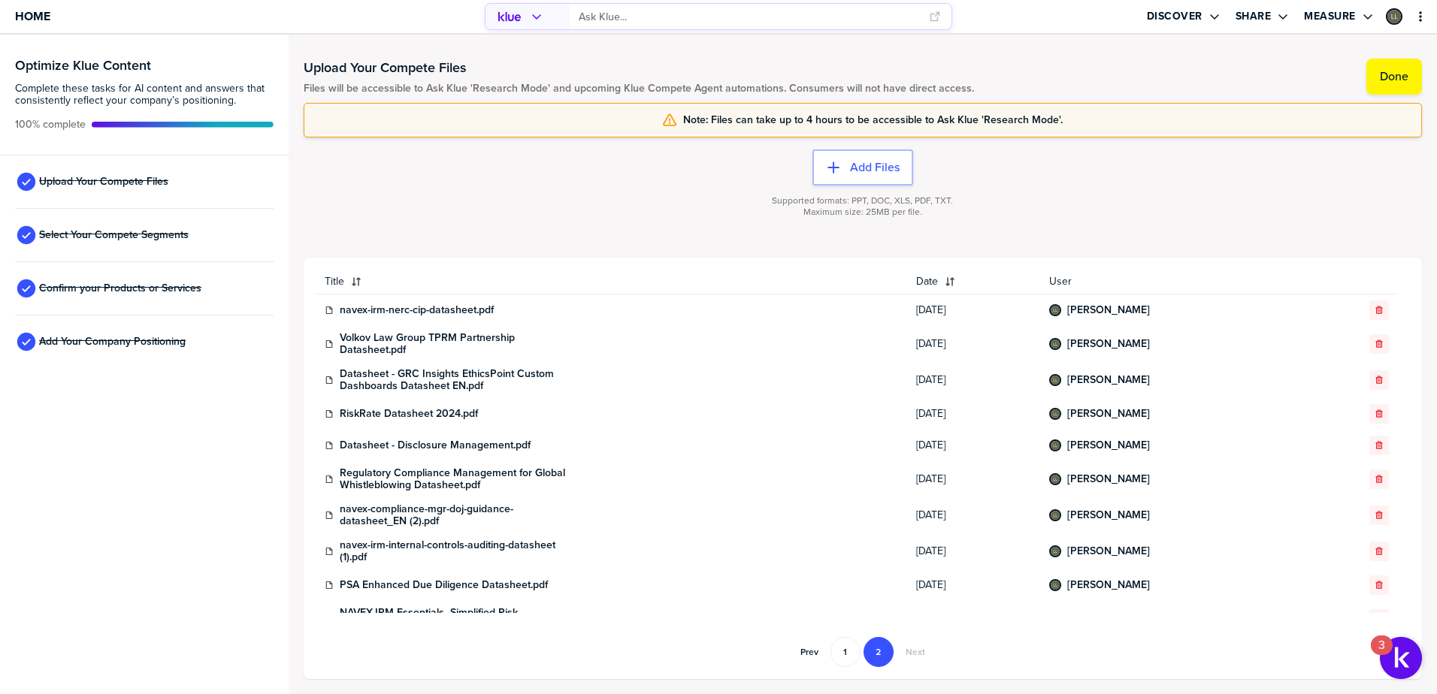
click at [1373, 311] on div "button" at bounding box center [1379, 310] width 18 height 9
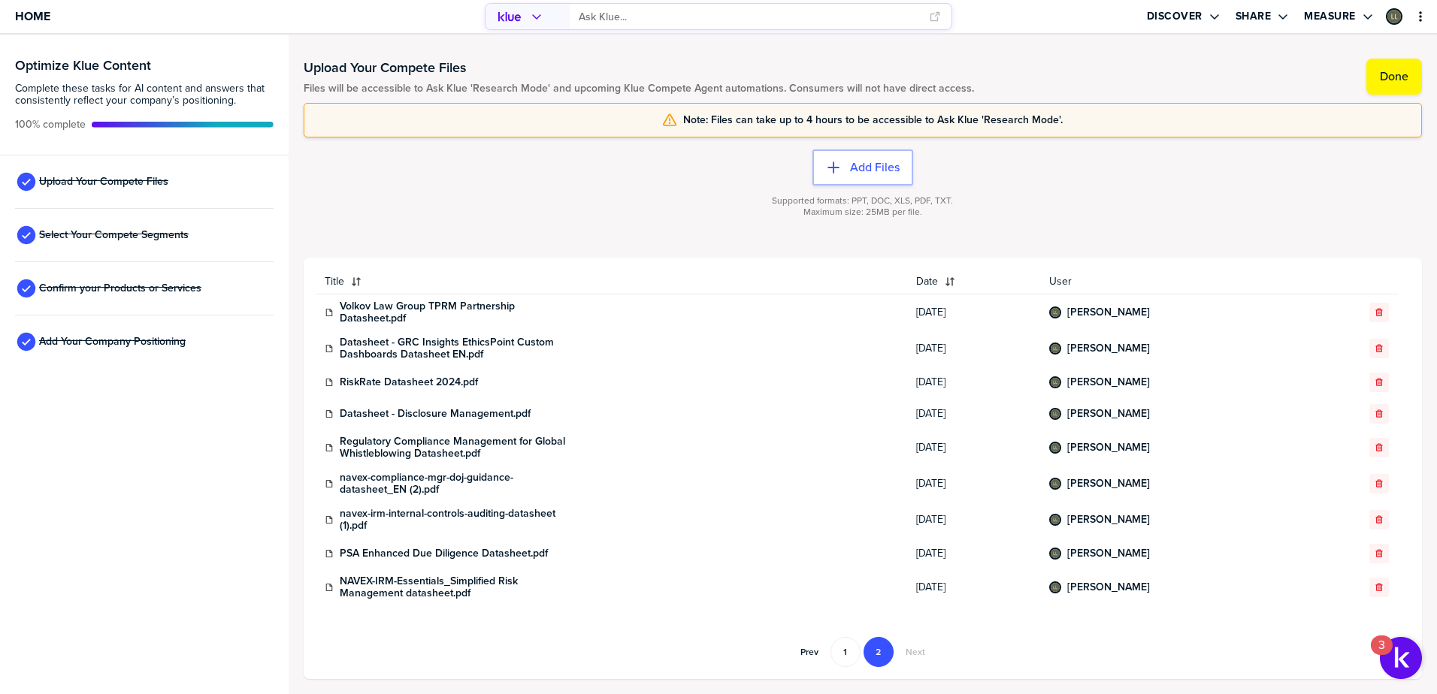
click at [1373, 311] on div "button" at bounding box center [1379, 312] width 18 height 9
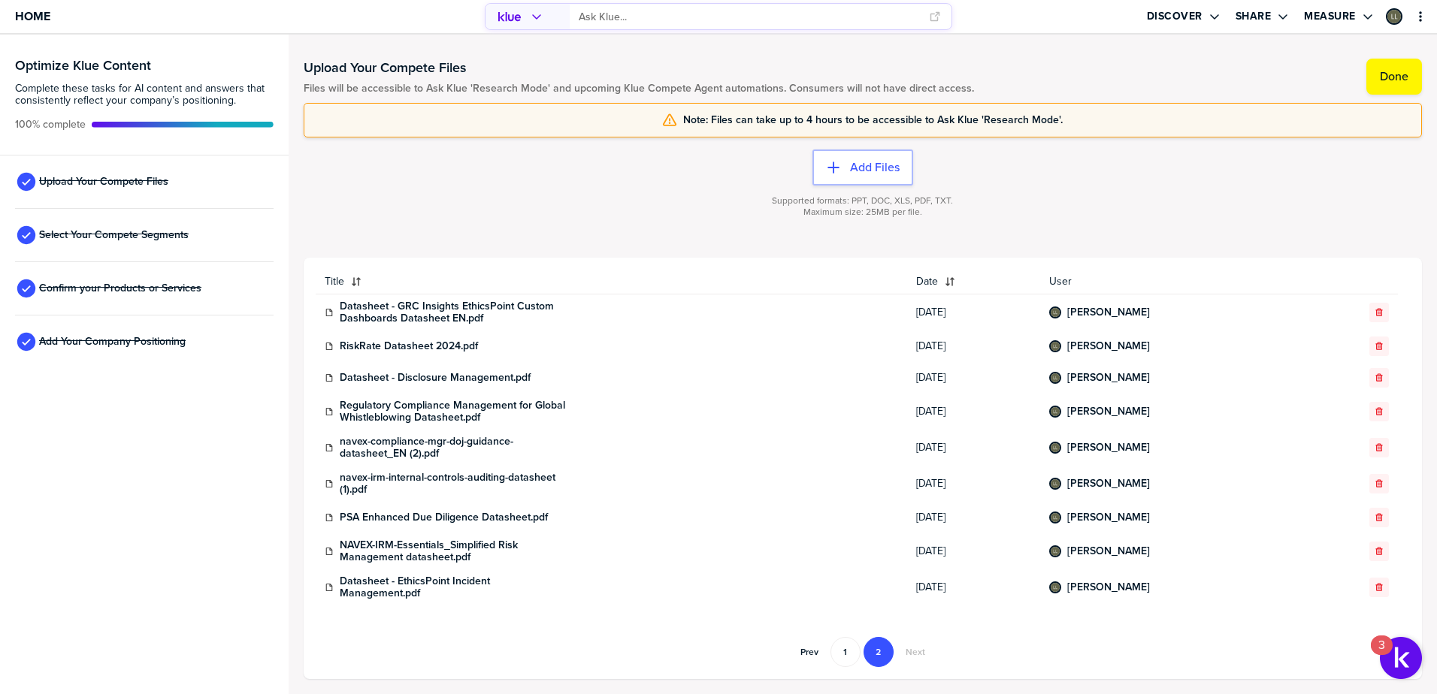
click at [1373, 312] on div "button" at bounding box center [1379, 312] width 18 height 9
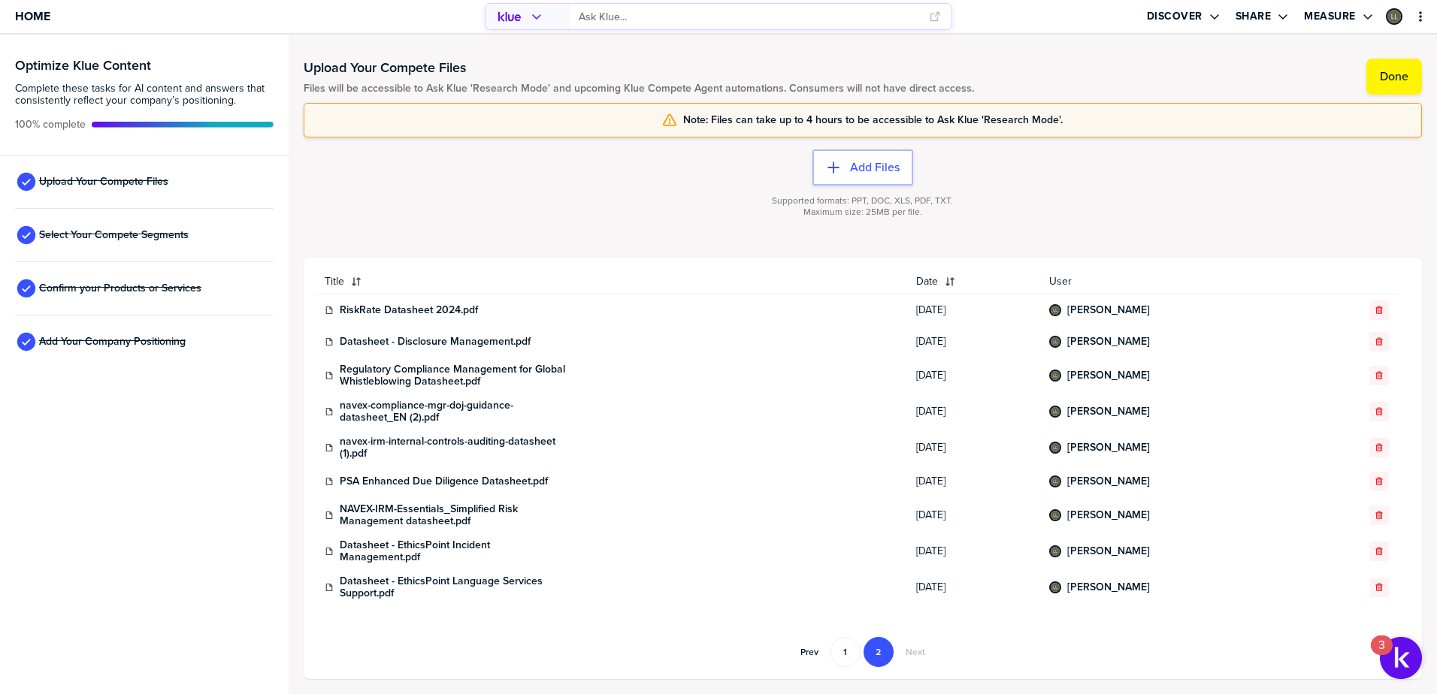
click at [1373, 312] on div "button" at bounding box center [1379, 310] width 18 height 9
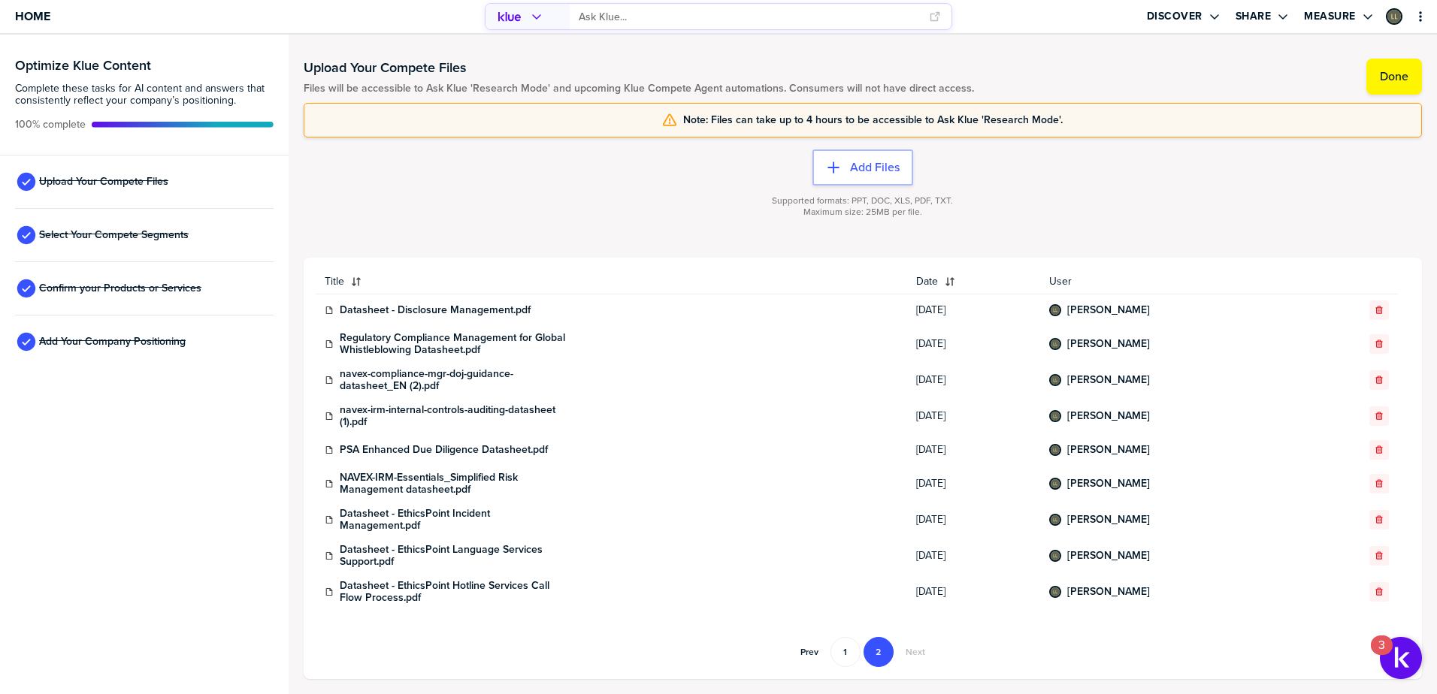
click at [1373, 312] on div "button" at bounding box center [1379, 310] width 18 height 9
click at [1373, 340] on div "button" at bounding box center [1379, 344] width 18 height 9
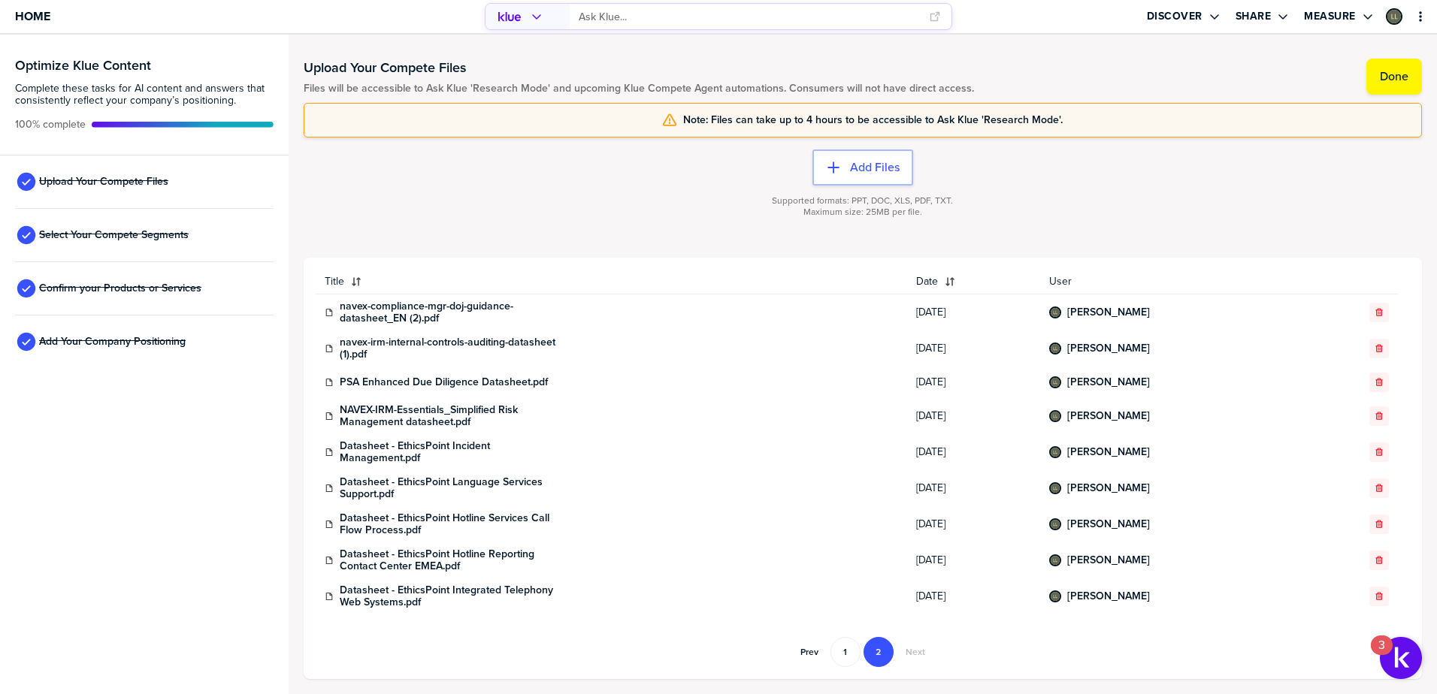
click at [1373, 312] on div "button" at bounding box center [1379, 312] width 18 height 9
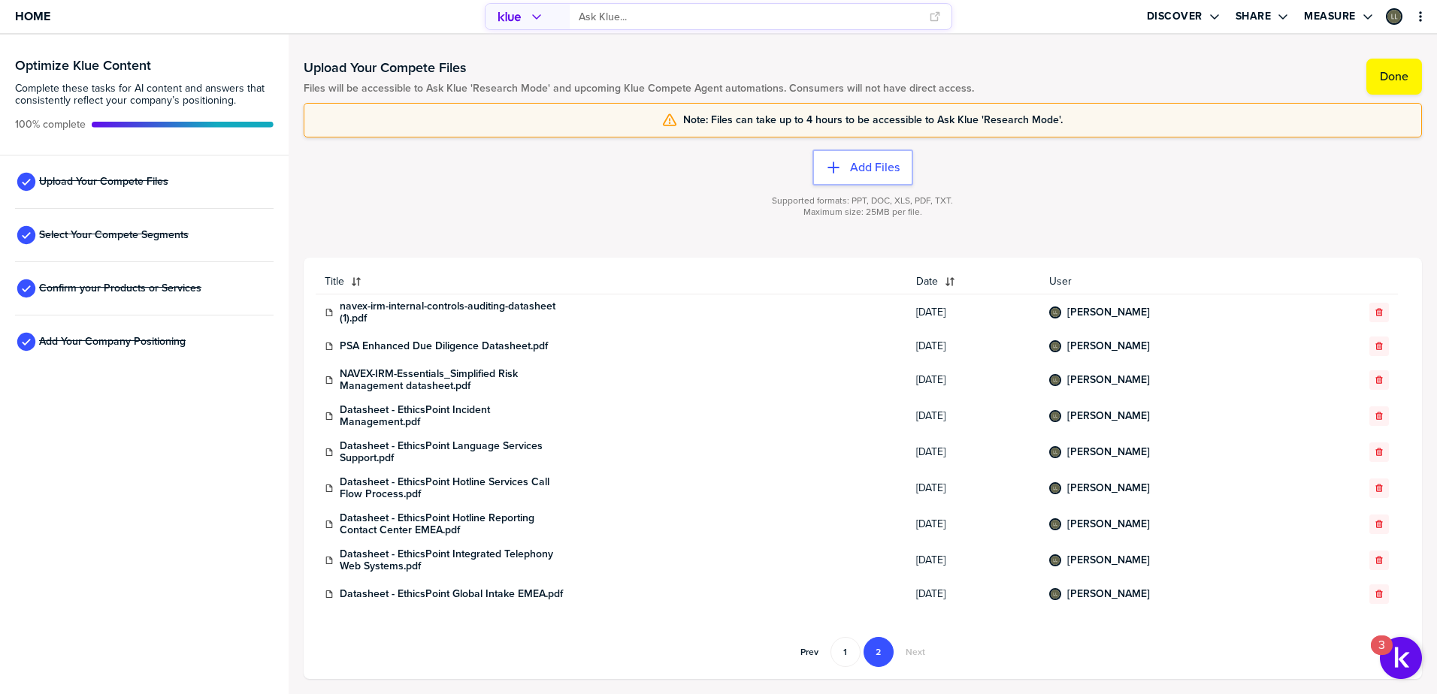
click at [1373, 312] on div "button" at bounding box center [1379, 312] width 18 height 9
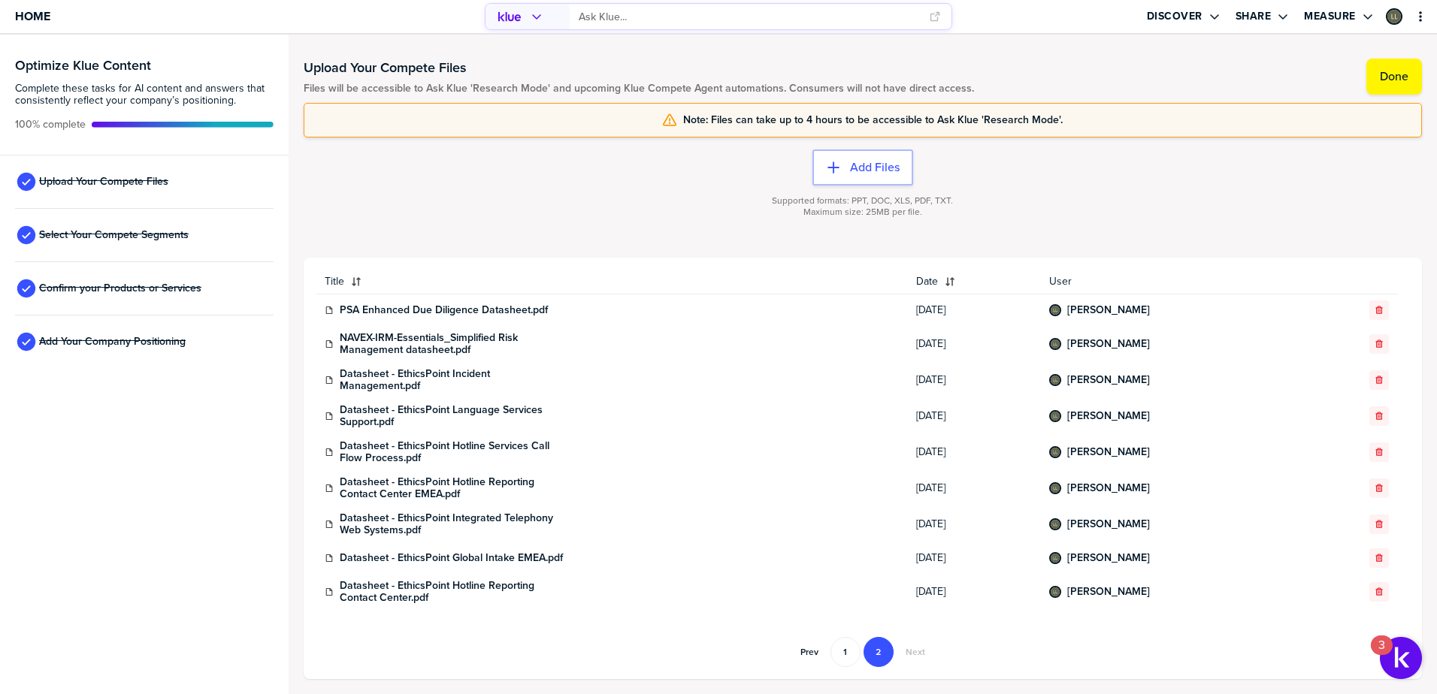
click at [1373, 312] on div "button" at bounding box center [1379, 310] width 18 height 9
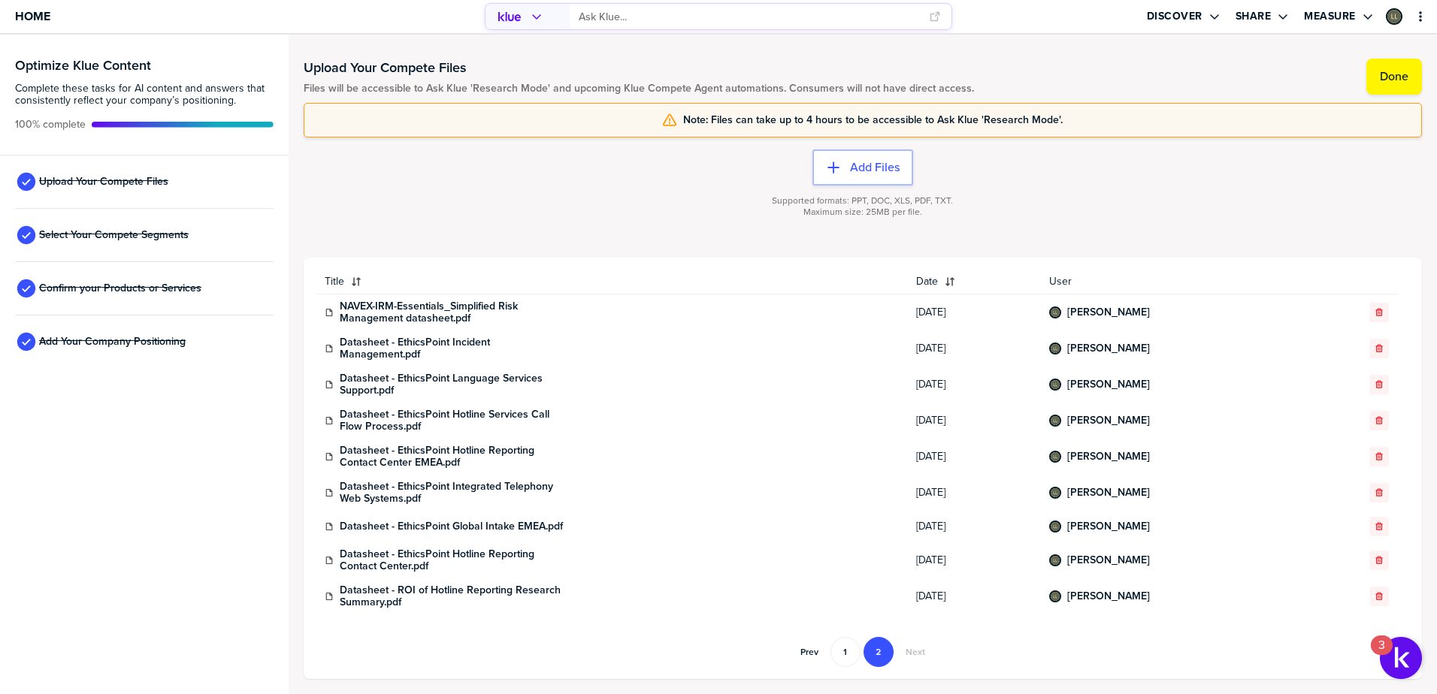
click at [1373, 312] on div "button" at bounding box center [1379, 312] width 18 height 9
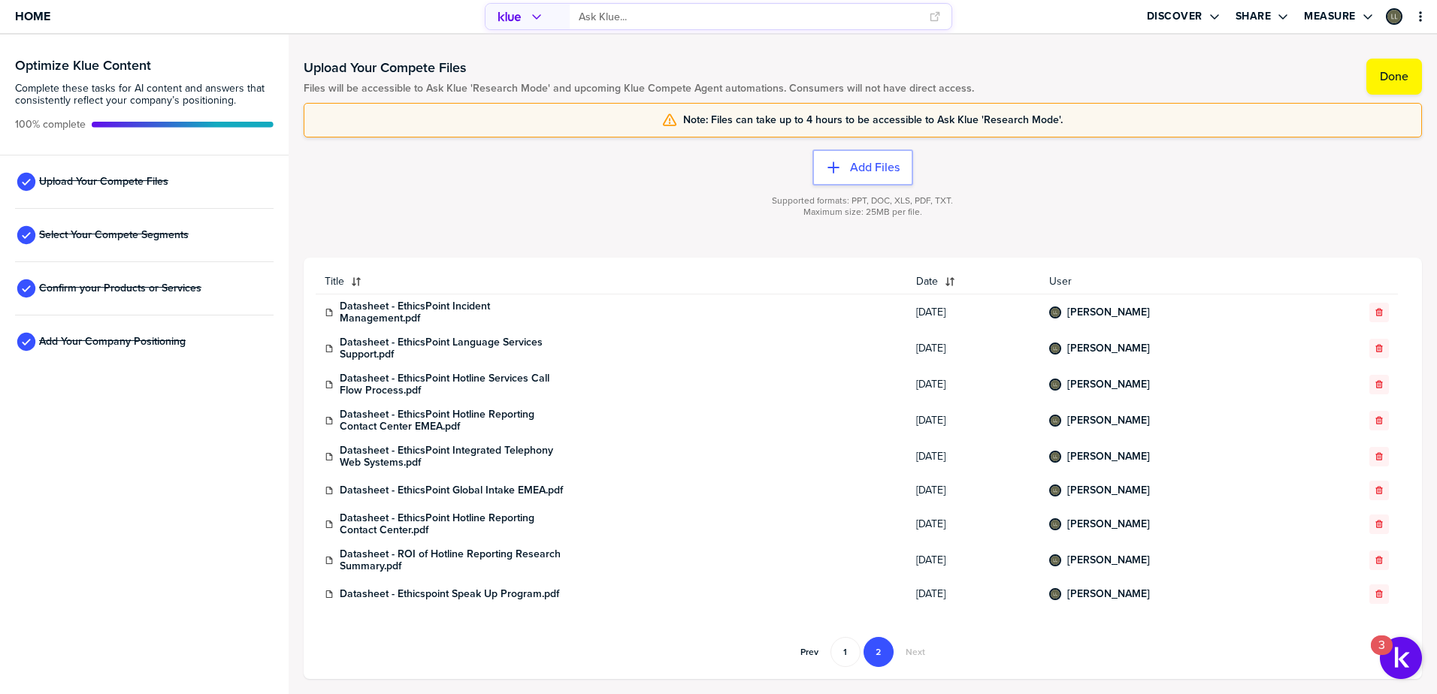
click at [1373, 312] on div "button" at bounding box center [1379, 312] width 18 height 9
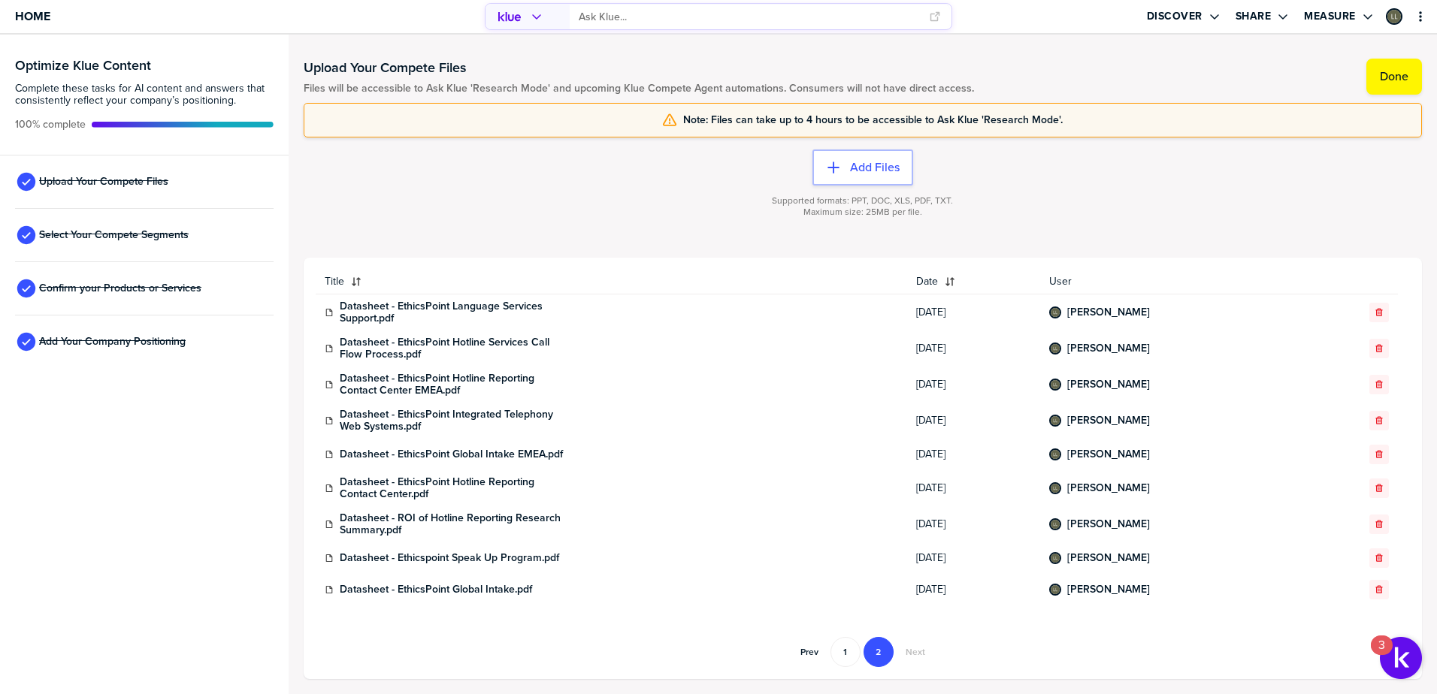
click at [1373, 312] on div "button" at bounding box center [1379, 312] width 18 height 9
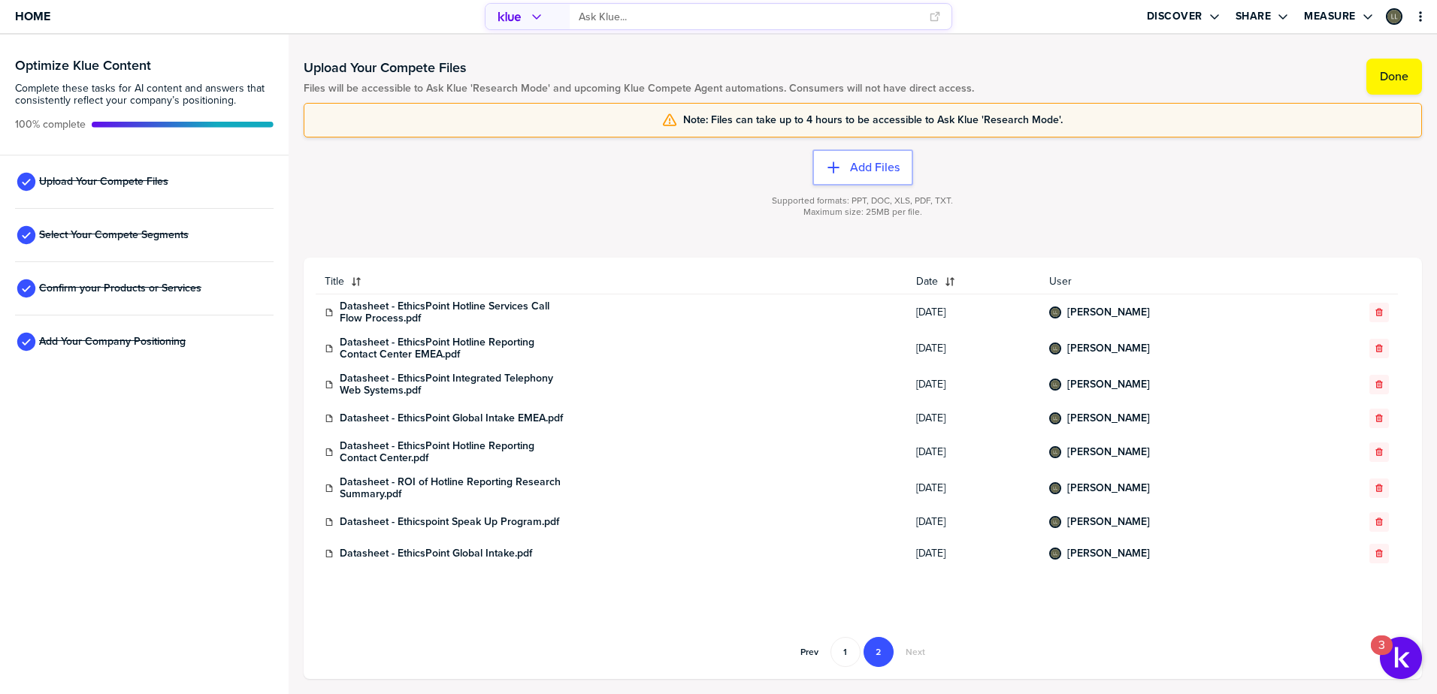
click at [1373, 312] on div "button" at bounding box center [1379, 312] width 18 height 9
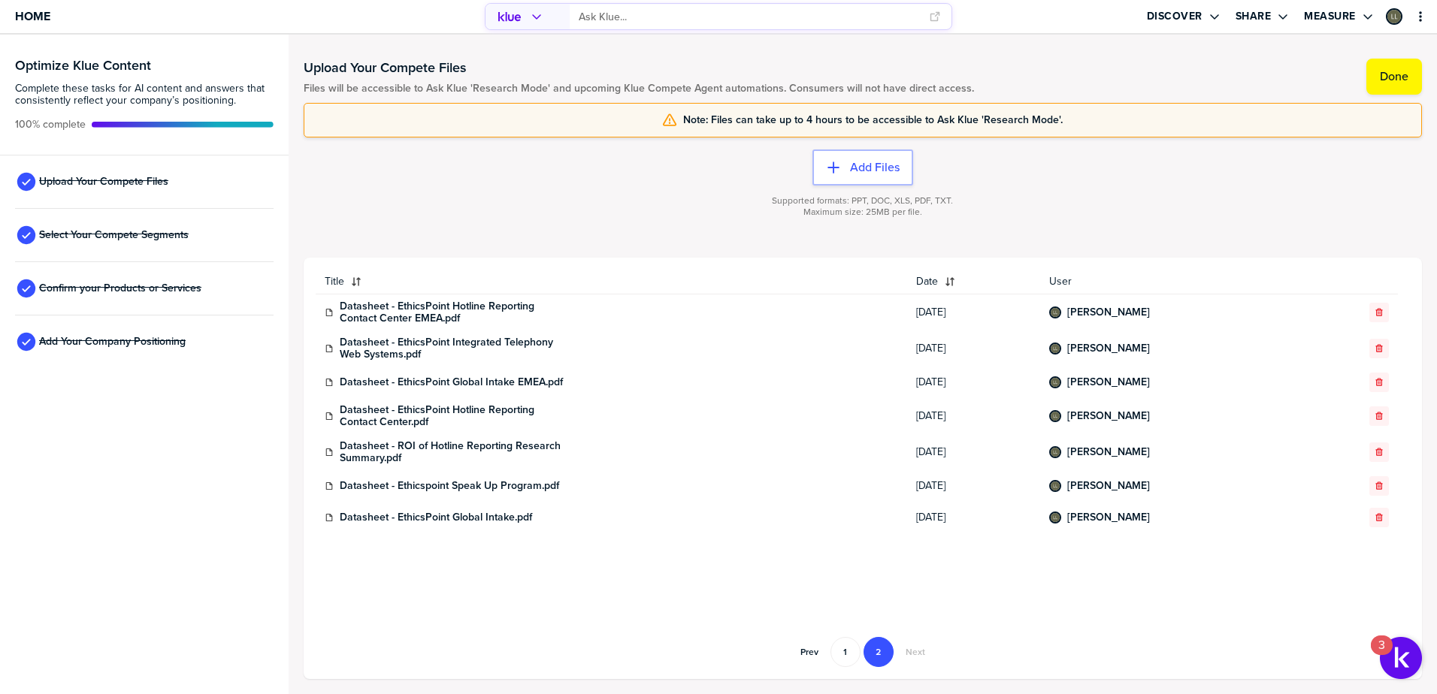
click at [1373, 312] on div "button" at bounding box center [1379, 312] width 18 height 9
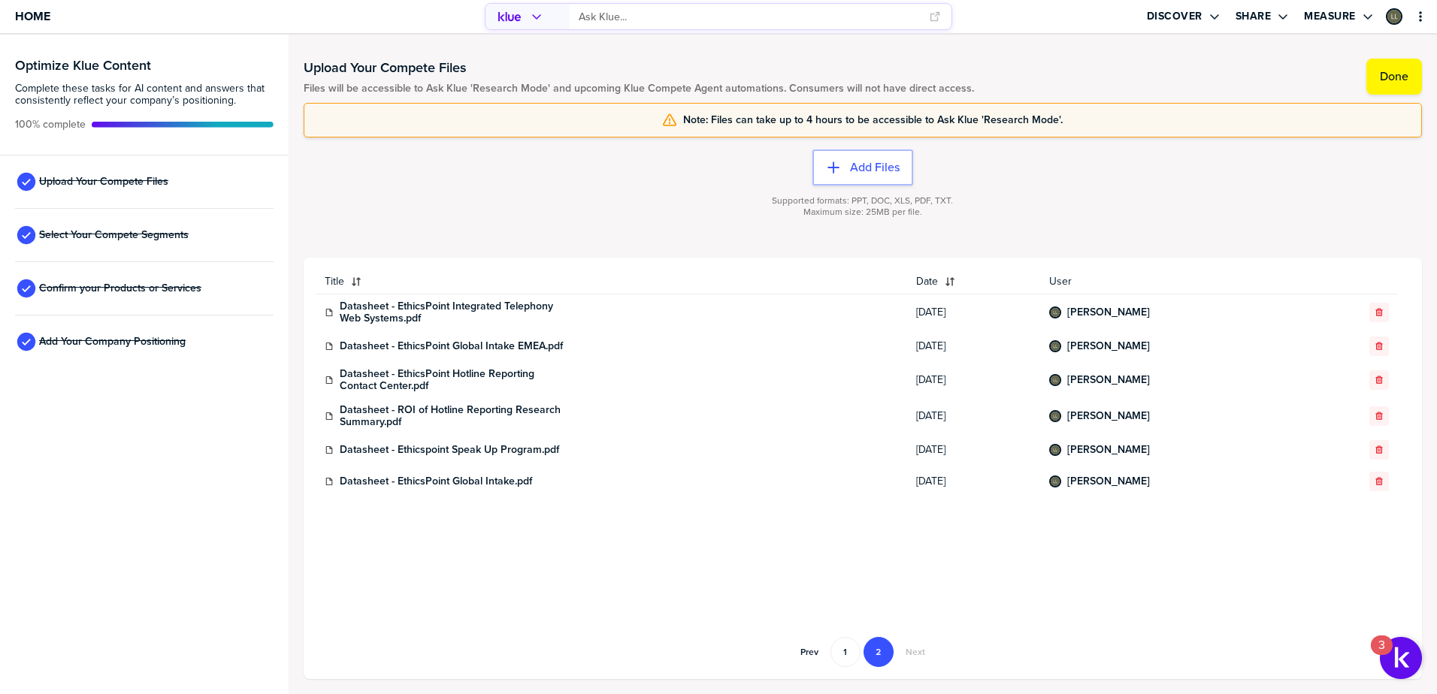
click at [1373, 312] on div "button" at bounding box center [1379, 312] width 18 height 9
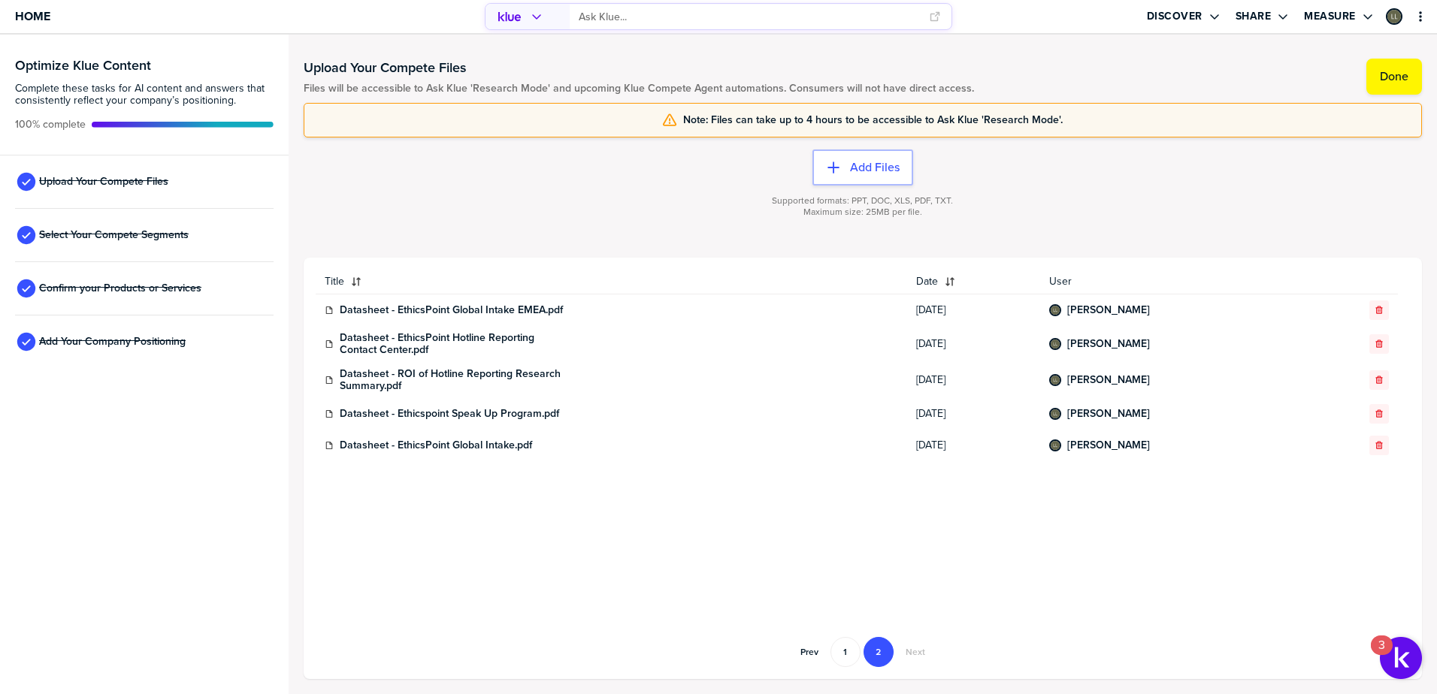
click at [1373, 312] on div "button" at bounding box center [1379, 310] width 18 height 9
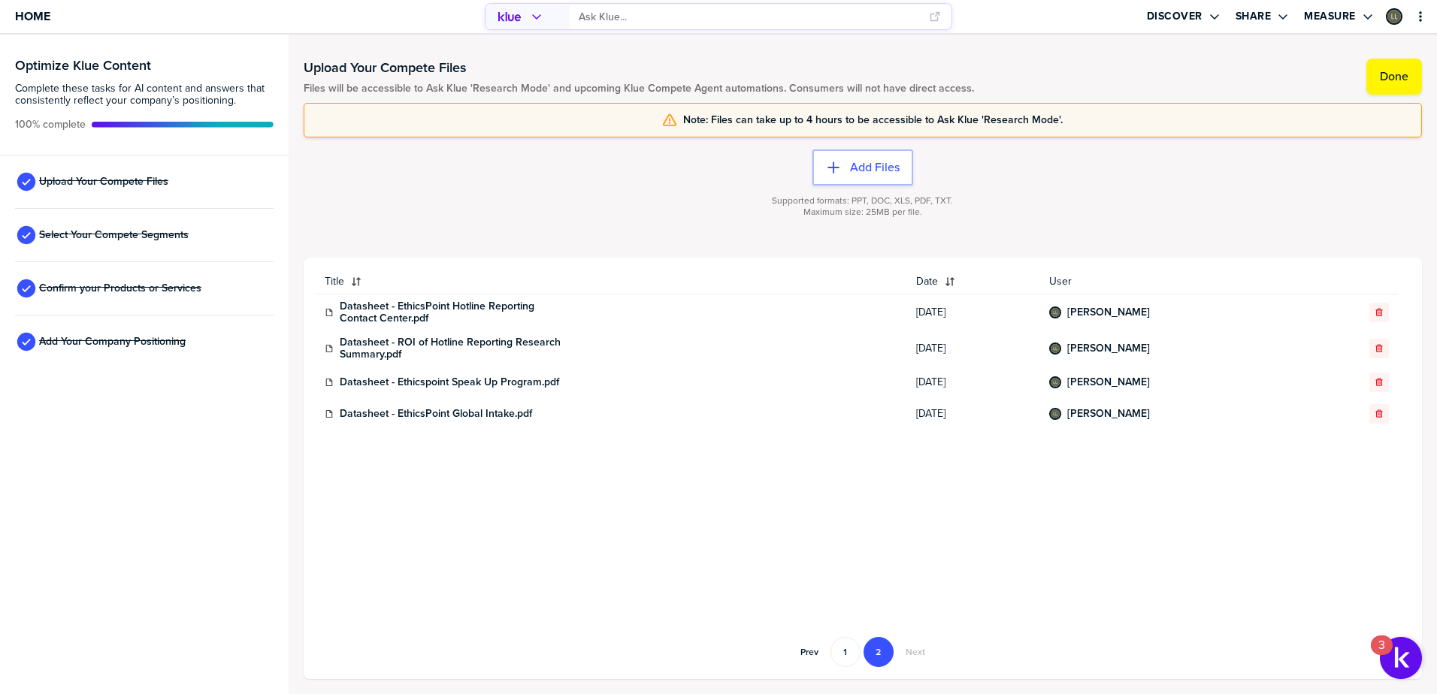
click at [1373, 312] on div "button" at bounding box center [1379, 312] width 18 height 9
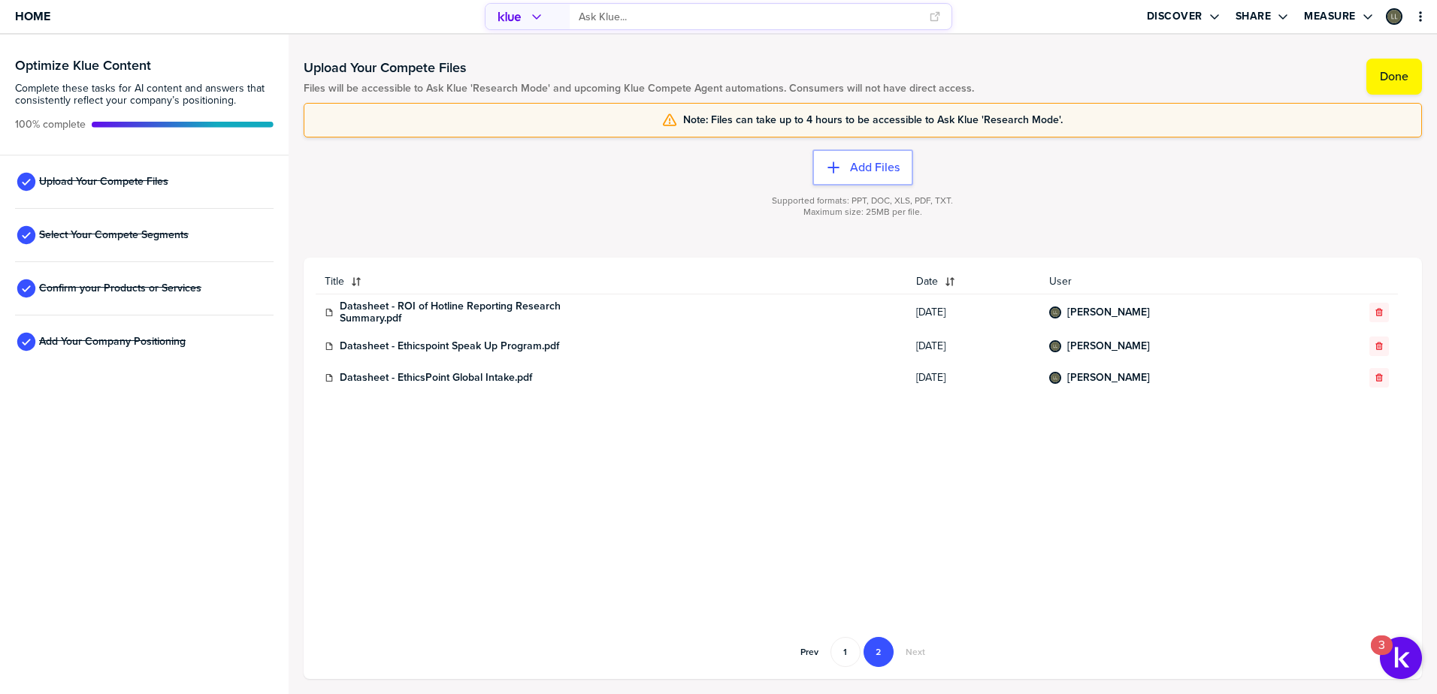
click at [1373, 312] on div "button" at bounding box center [1379, 312] width 18 height 9
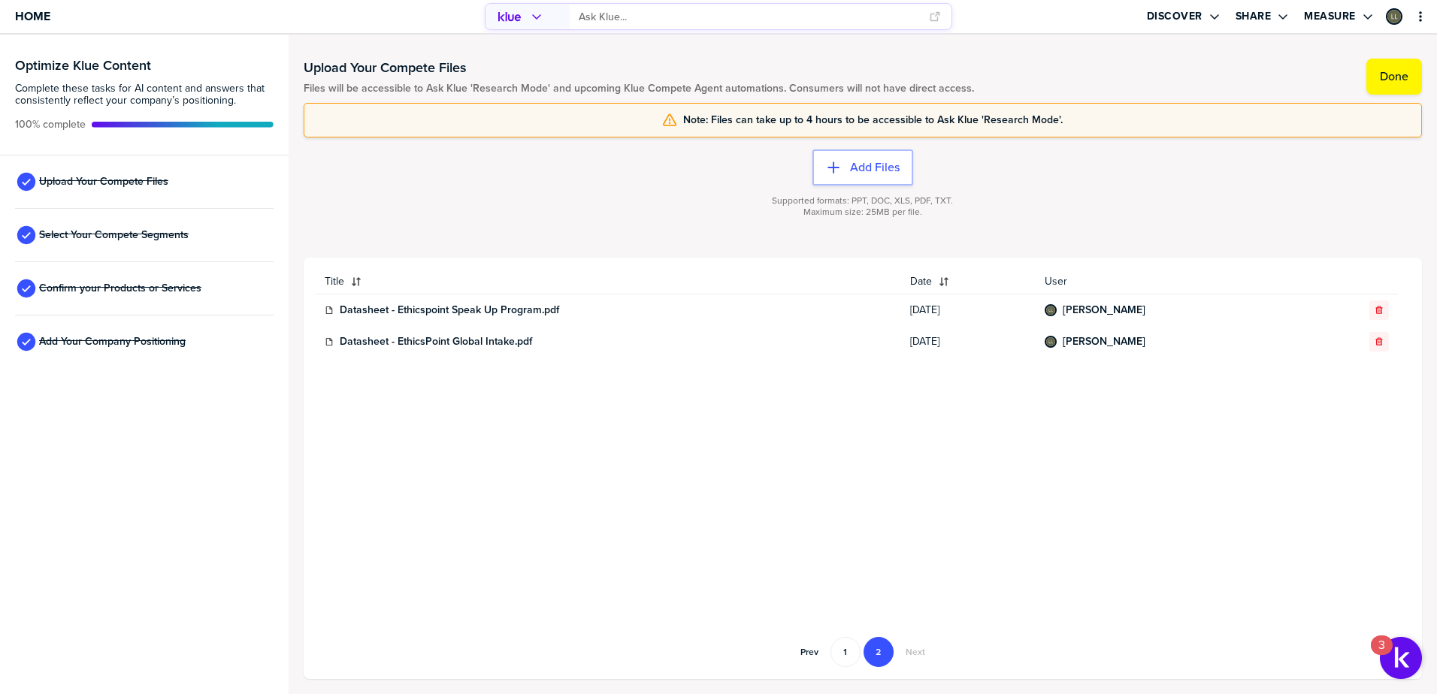
click at [1373, 312] on div "button" at bounding box center [1379, 310] width 18 height 9
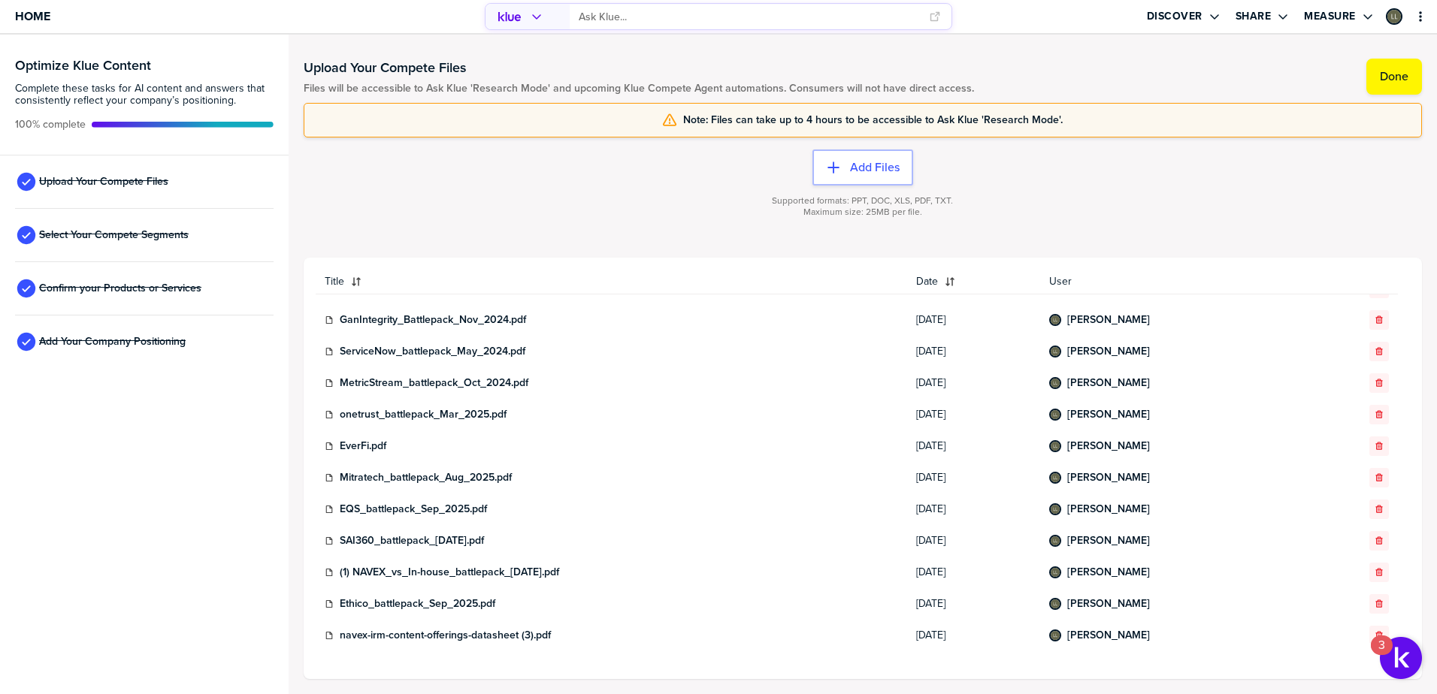
scroll to position [478, 0]
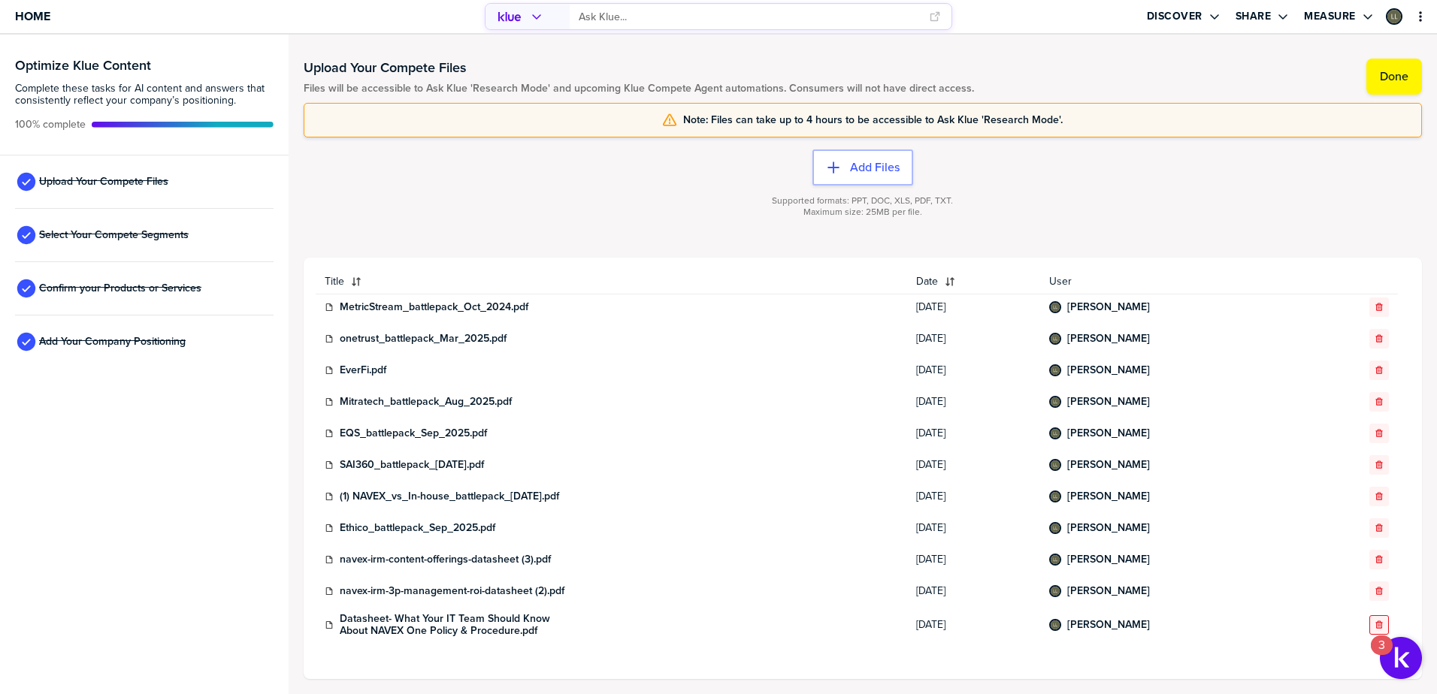
drag, startPoint x: 1367, startPoint y: 631, endPoint x: 1379, endPoint y: 599, distance: 34.5
click at [1369, 630] on button "button" at bounding box center [1379, 625] width 20 height 20
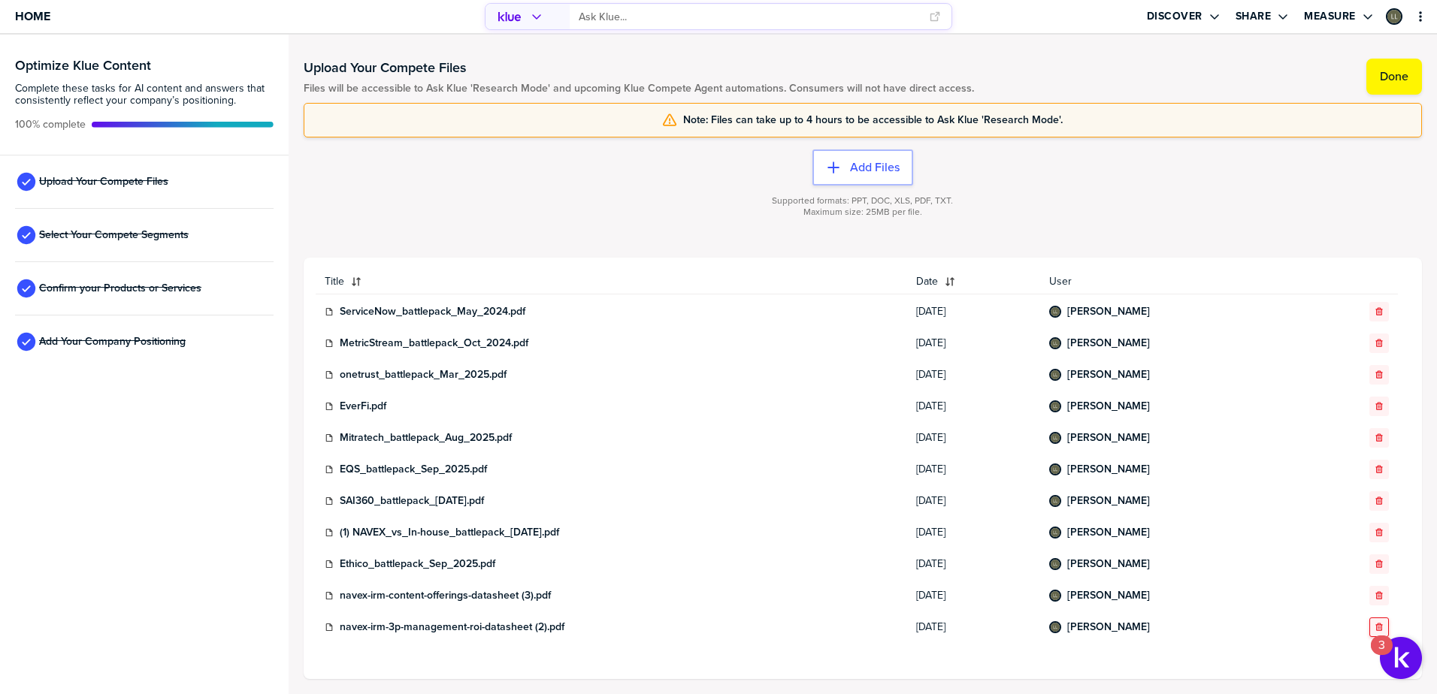
click at [1369, 588] on button "button" at bounding box center [1379, 596] width 20 height 20
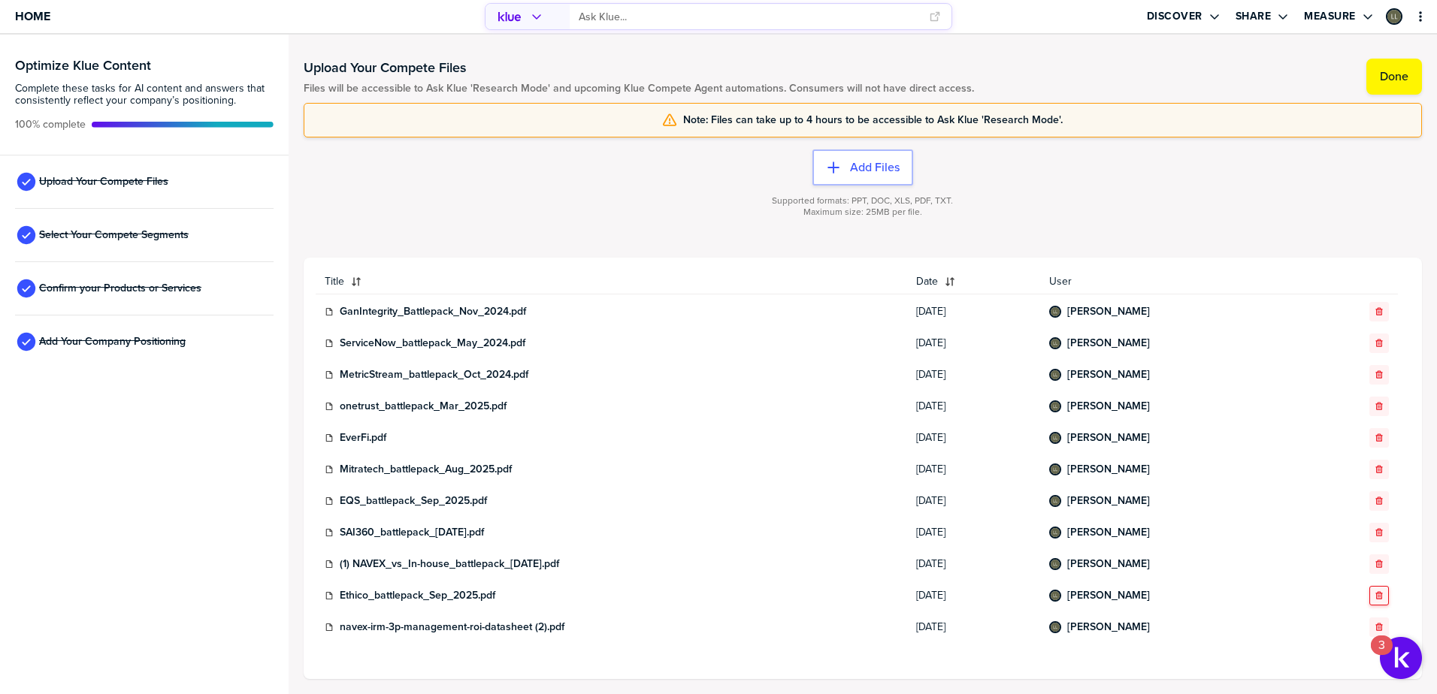
scroll to position [410, 0]
click at [1374, 630] on icon "button" at bounding box center [1378, 627] width 9 height 9
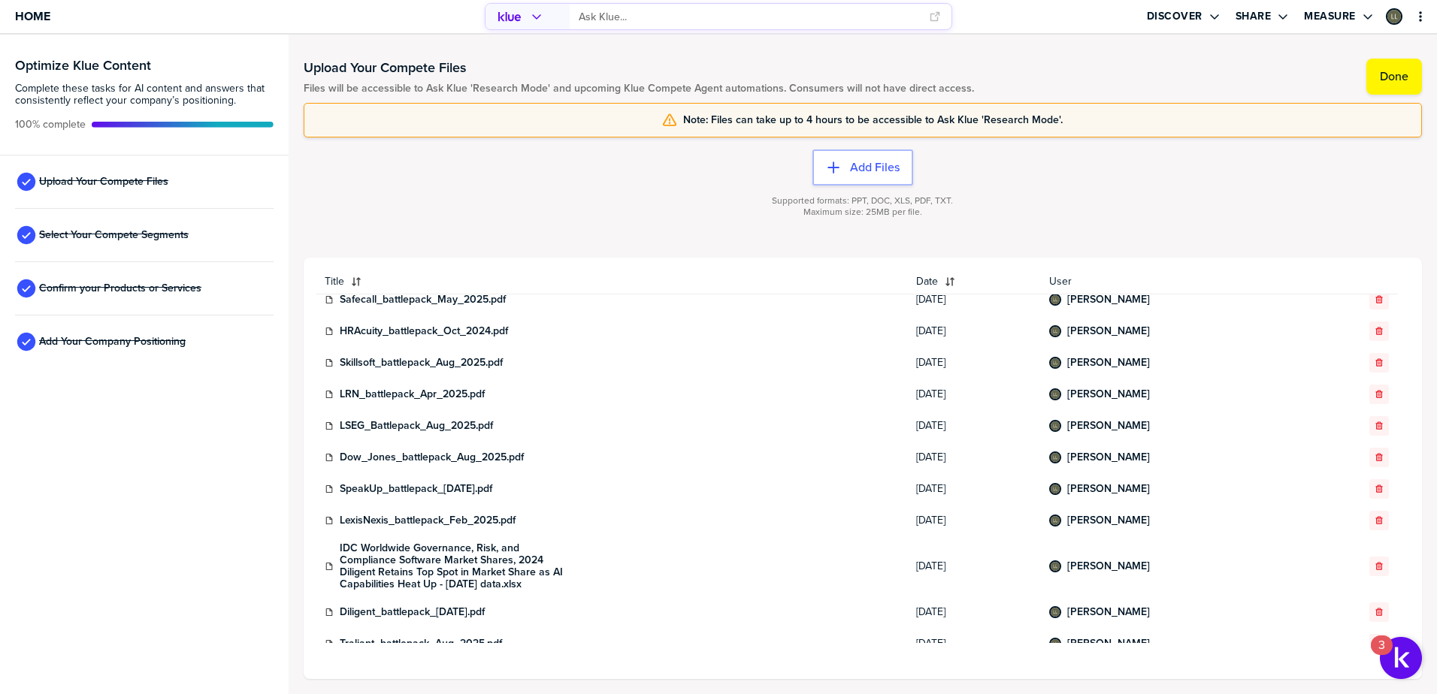
scroll to position [0, 0]
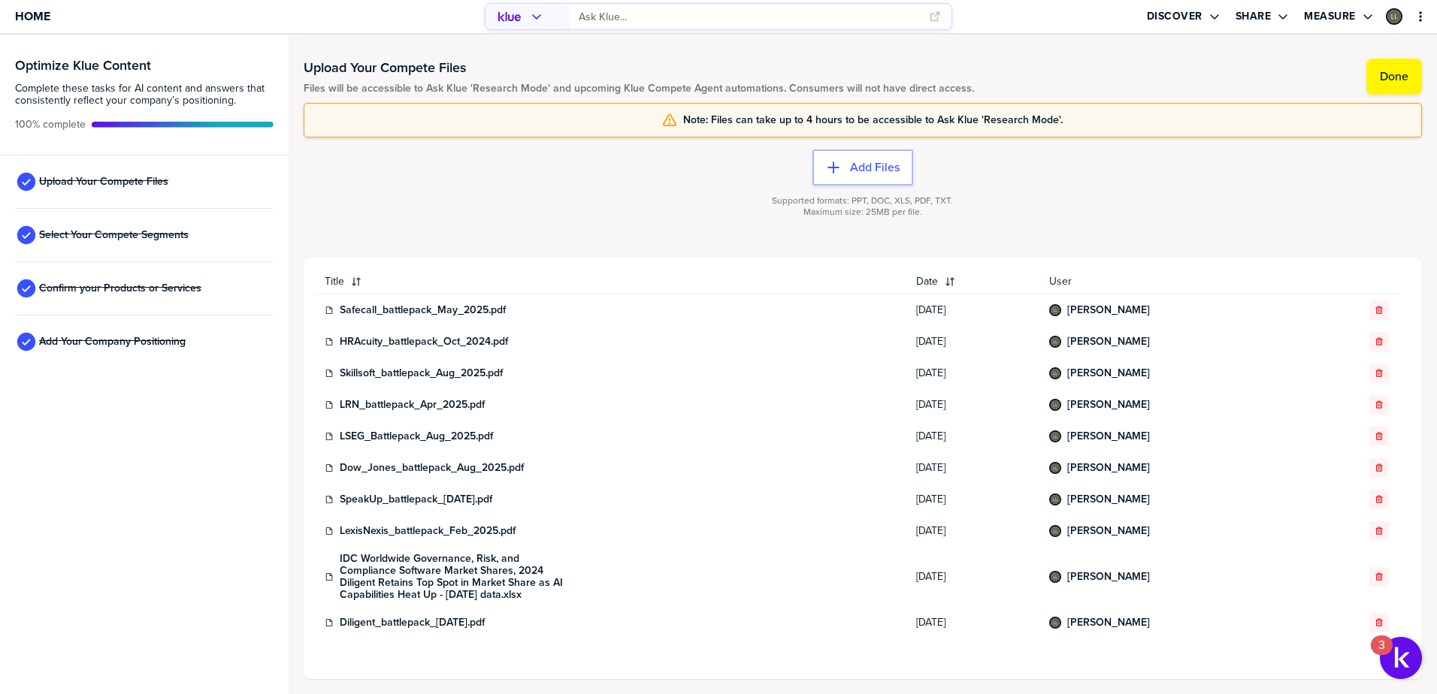
click at [551, 196] on div "Supported formats: PPT, DOC, XLS, PDF, TXT. Maximum size: 25MB per file." at bounding box center [863, 216] width 1118 height 60
